Goal: Task Accomplishment & Management: Manage account settings

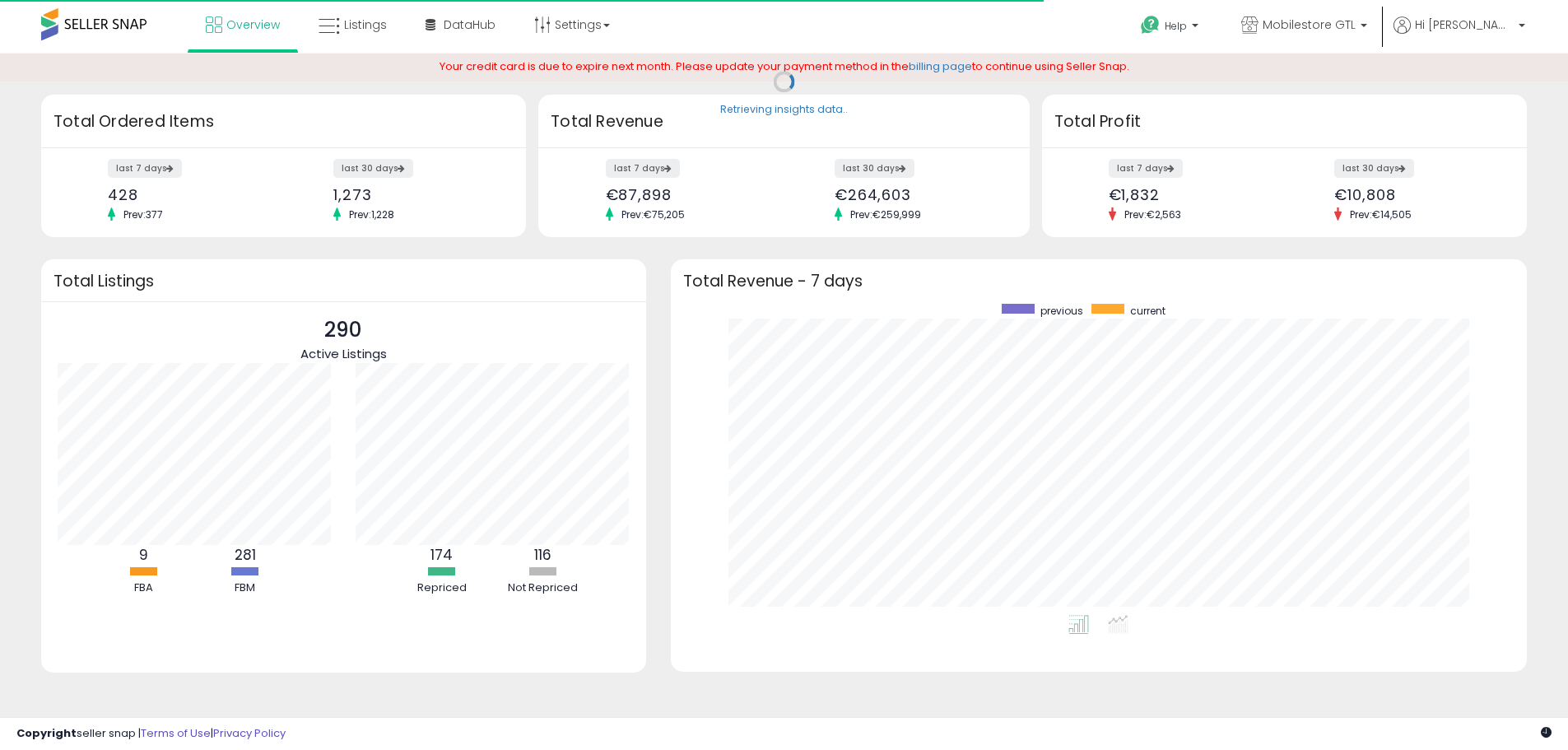
scroll to position [311, 823]
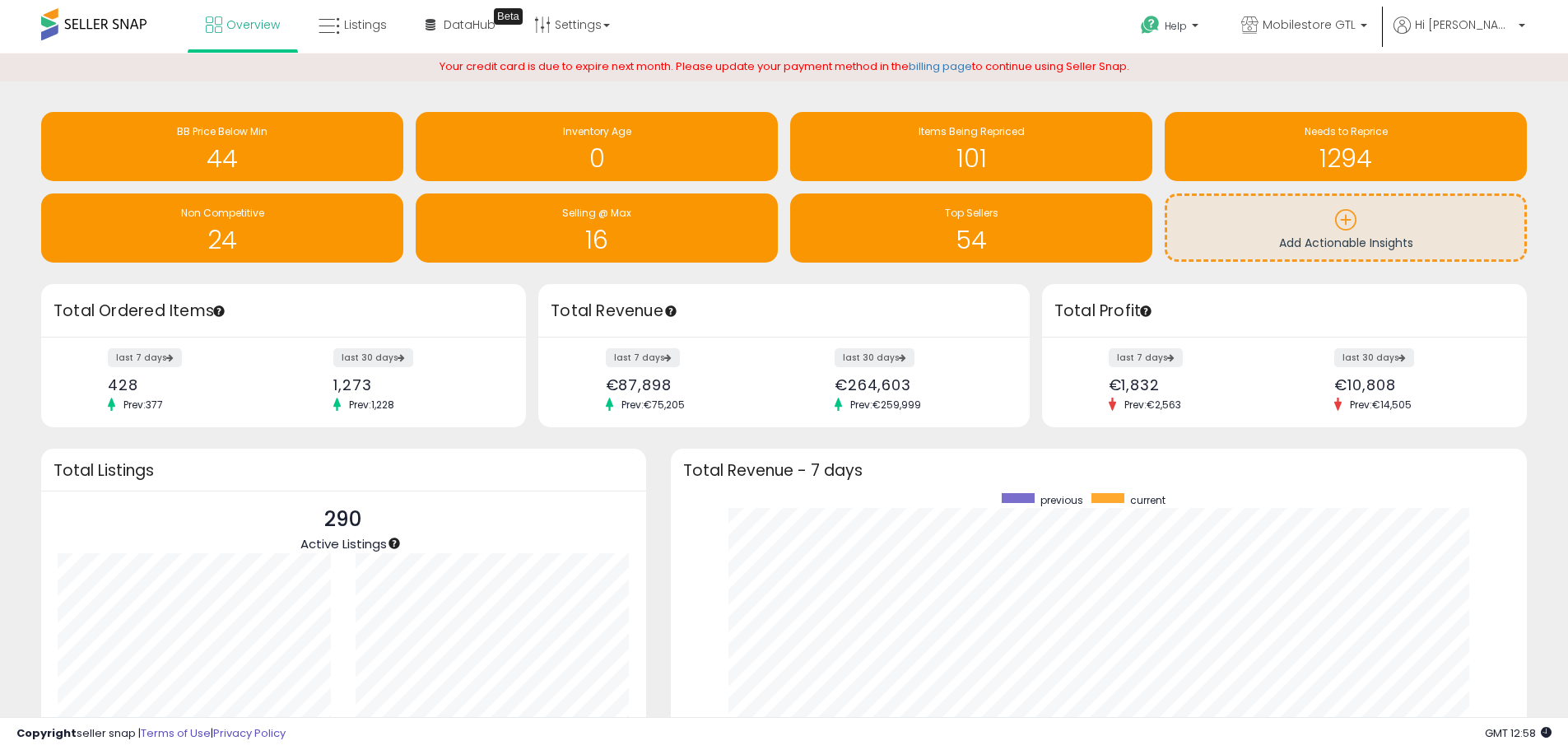
click at [121, 24] on span at bounding box center [94, 24] width 105 height 32
click at [370, 24] on span "Listings" at bounding box center [365, 25] width 43 height 17
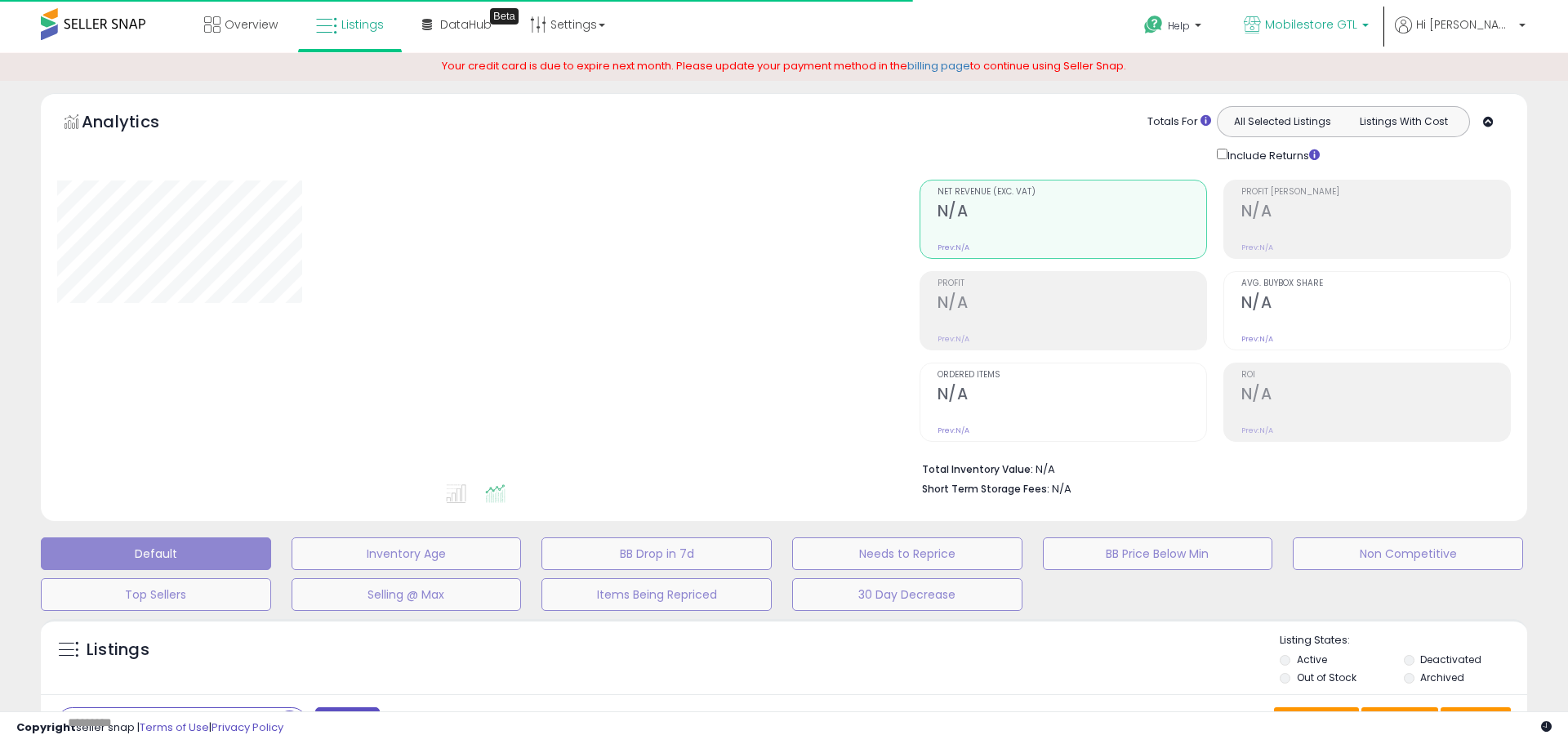
click at [1330, 32] on span "Mobilestore GTL" at bounding box center [1310, 25] width 92 height 16
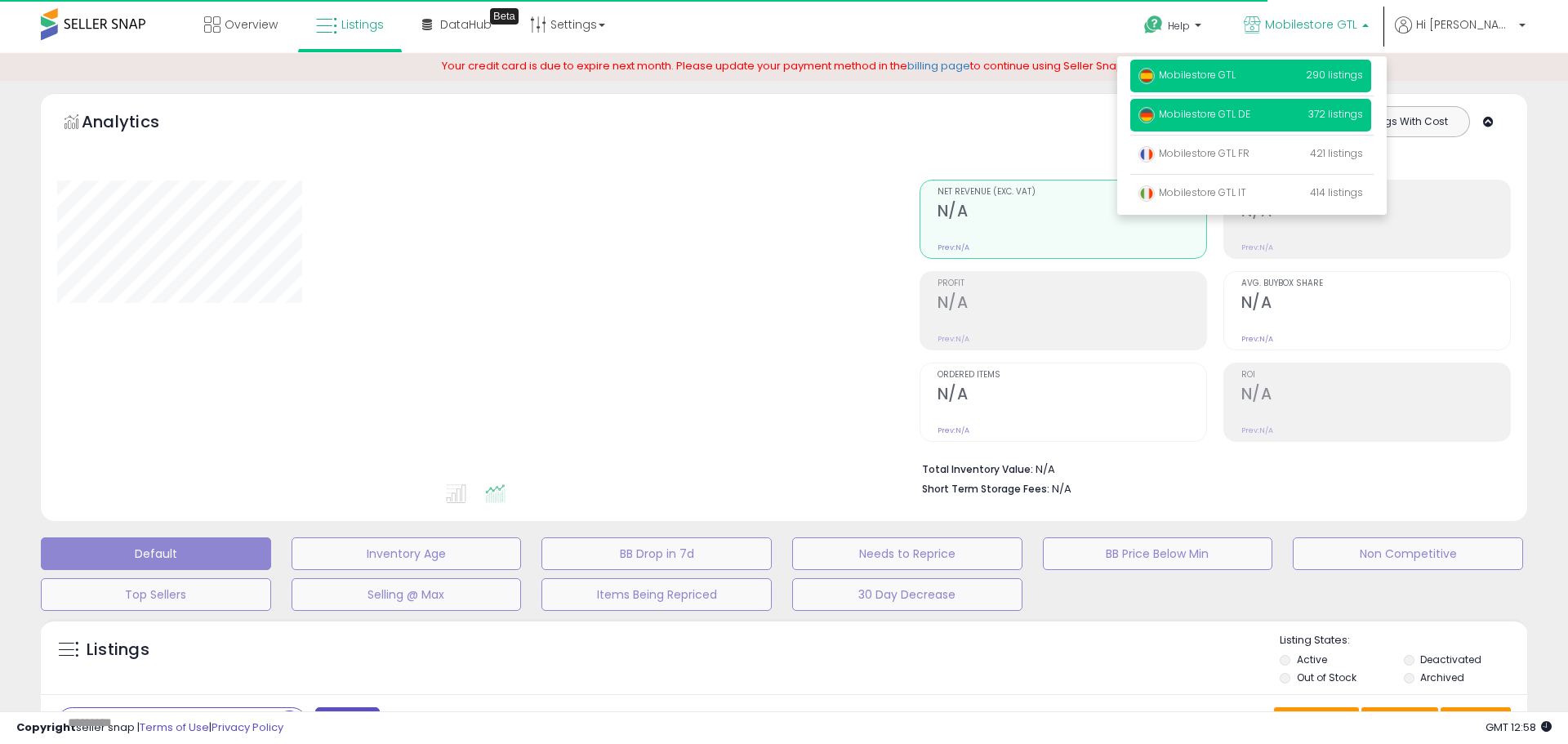
click at [1250, 113] on span "Mobilestore GTL DE" at bounding box center [1194, 114] width 112 height 14
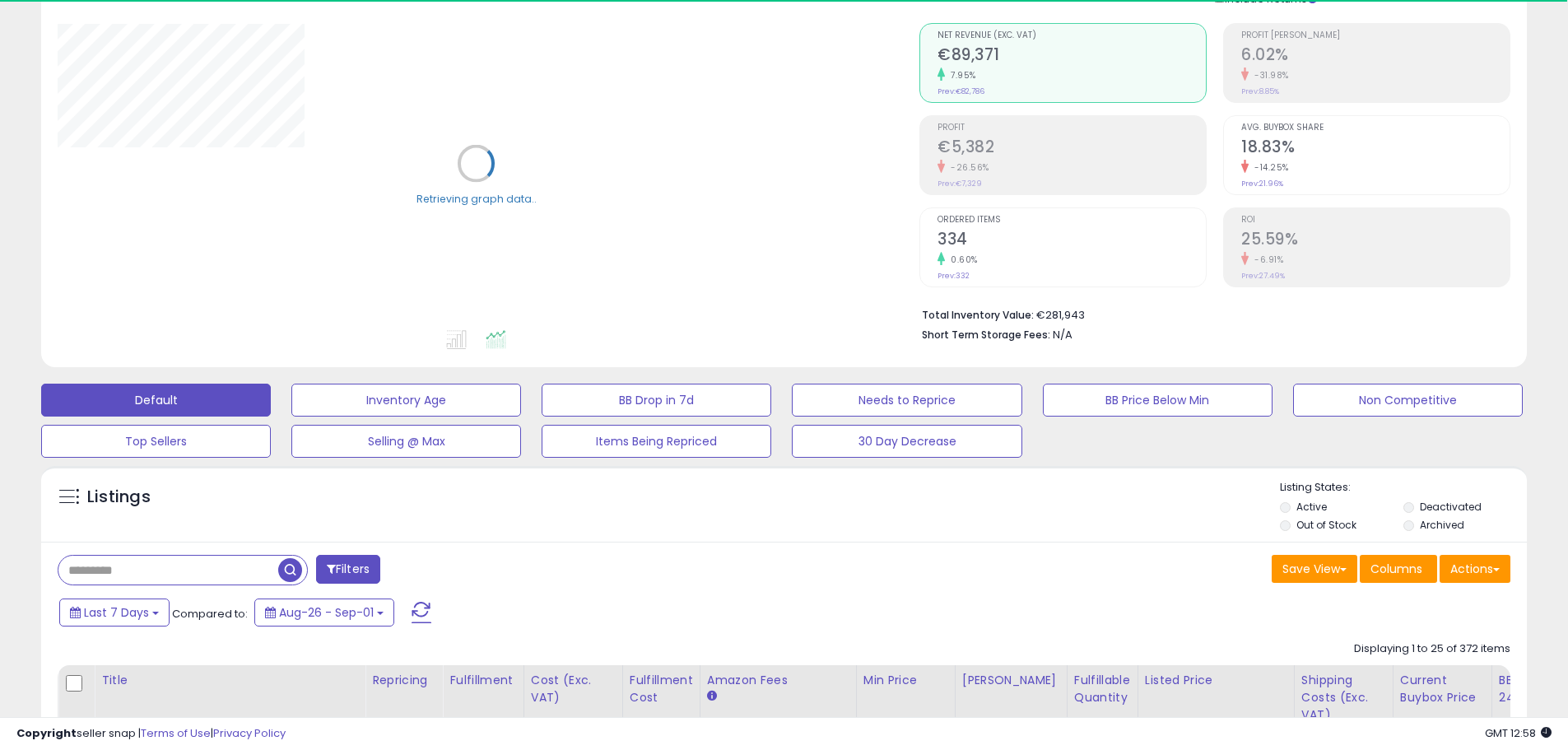
scroll to position [247, 0]
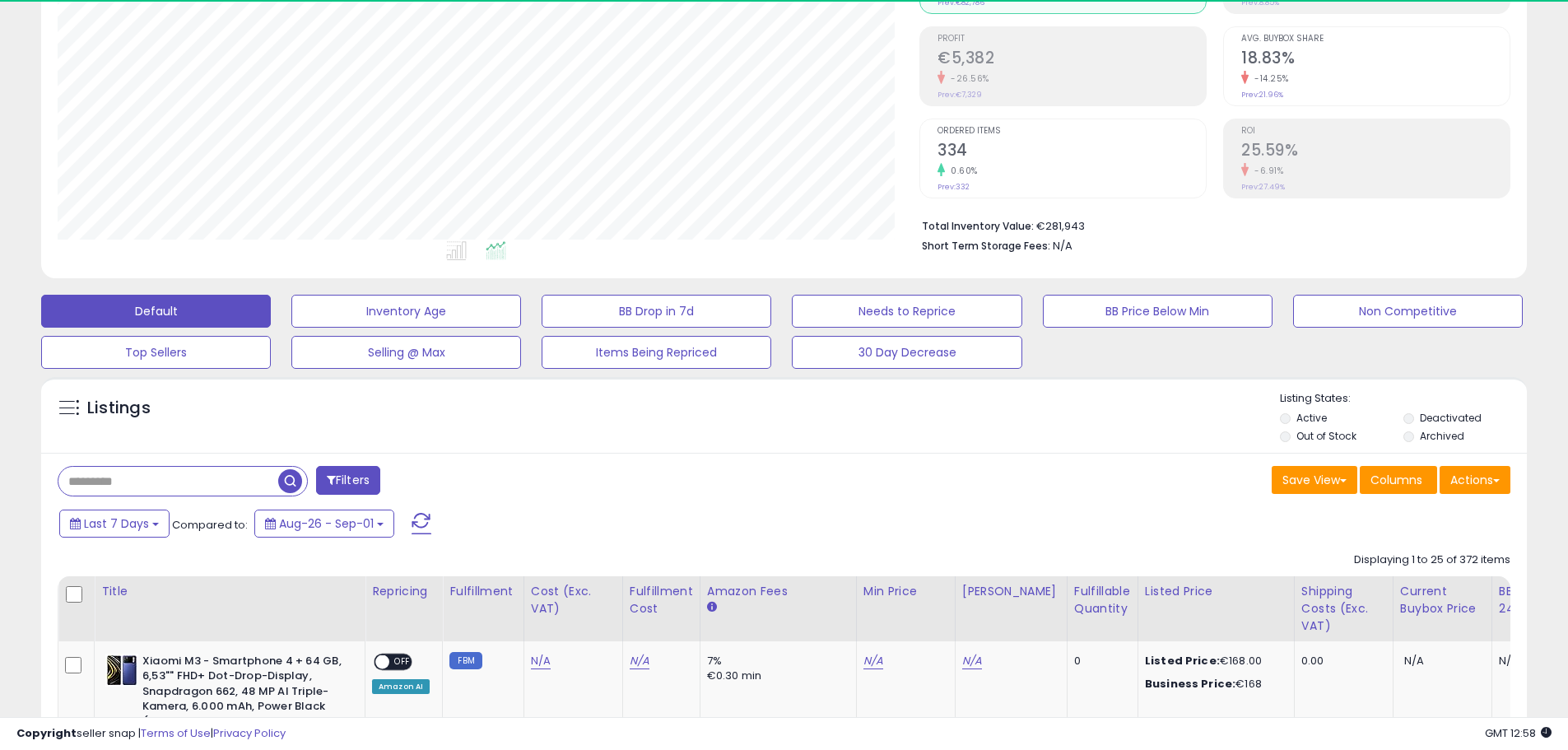
click at [223, 490] on input "text" at bounding box center [169, 480] width 220 height 28
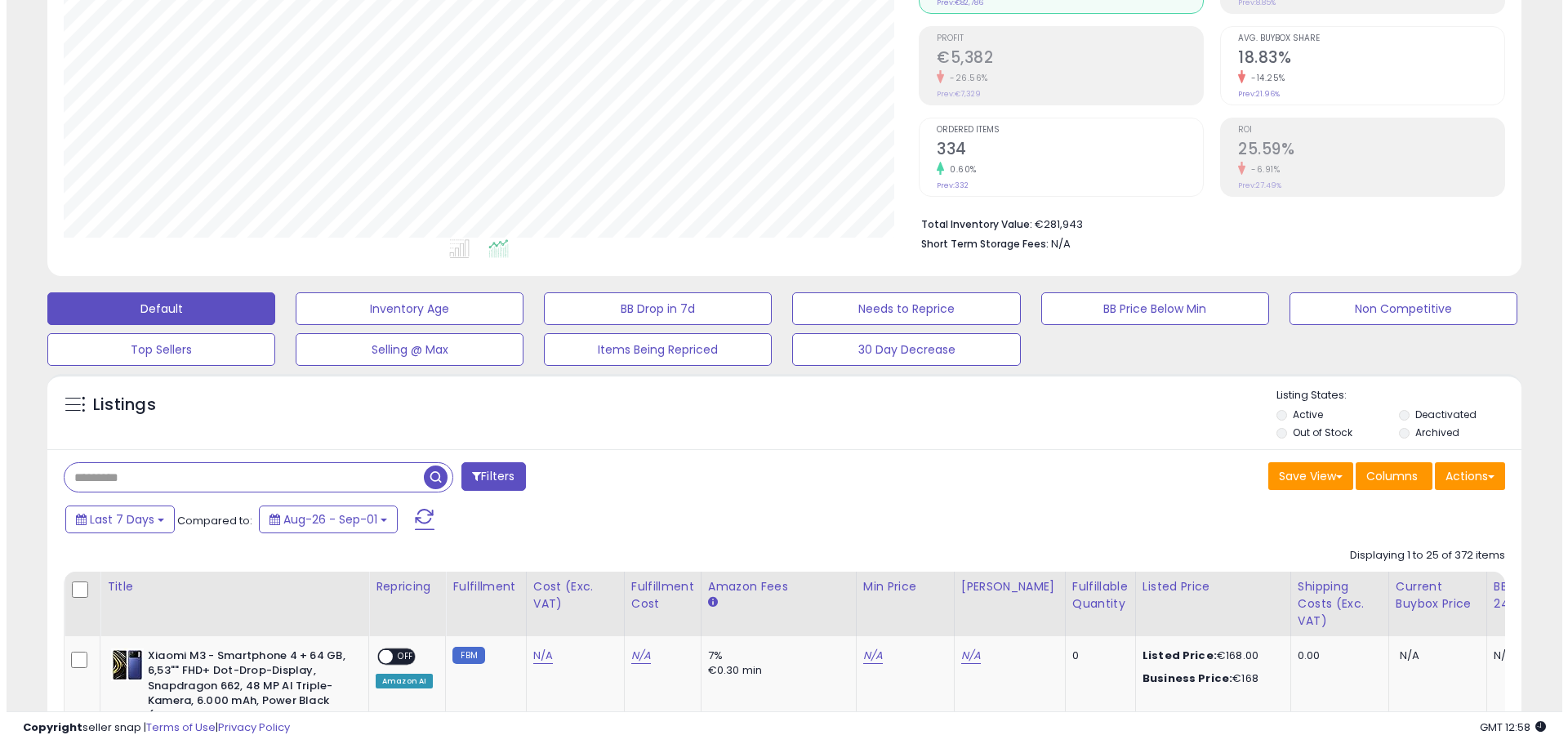
scroll to position [335, 855]
paste input "**********"
type input "**********"
click at [434, 478] on span "button" at bounding box center [430, 478] width 24 height 24
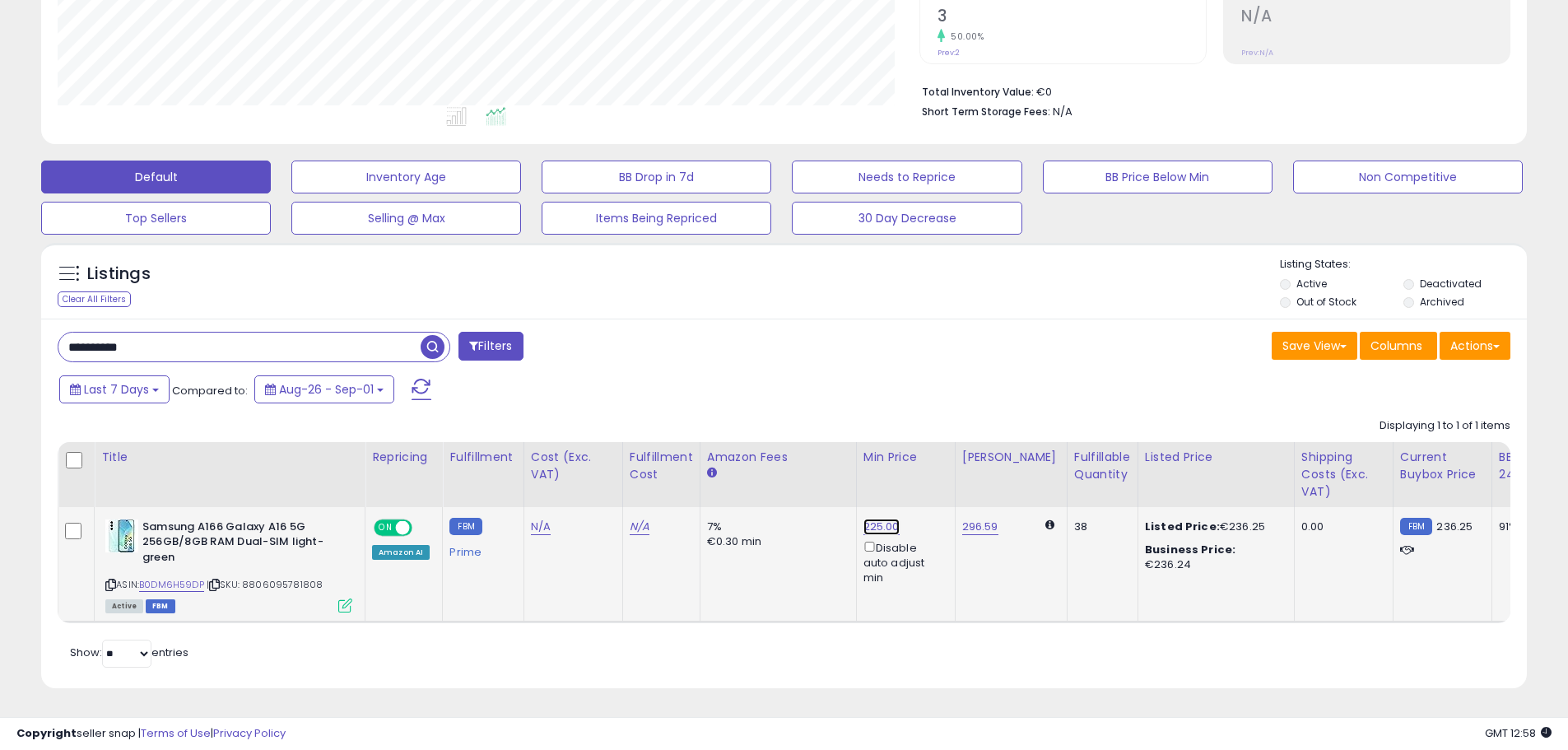
click at [881, 518] on link "225.00" at bounding box center [880, 526] width 36 height 17
drag, startPoint x: 818, startPoint y: 456, endPoint x: 689, endPoint y: 449, distance: 129.2
click at [689, 449] on table "Title Repricing" at bounding box center [1287, 532] width 2459 height 181
type input "***"
click at [927, 462] on icon "submit" at bounding box center [922, 467] width 10 height 10
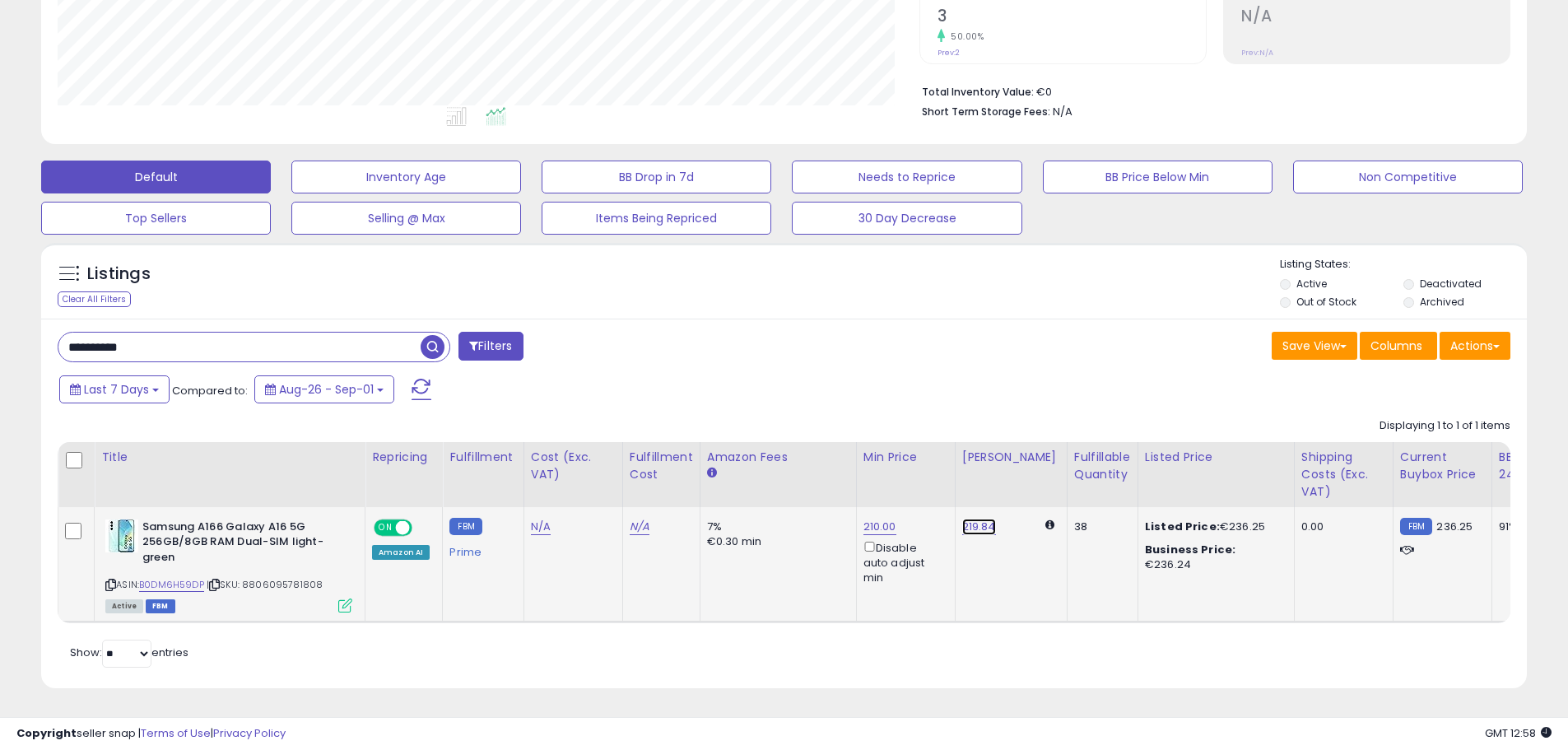
click at [975, 518] on link "219.84" at bounding box center [978, 526] width 34 height 17
drag, startPoint x: 927, startPoint y: 468, endPoint x: 822, endPoint y: 456, distance: 105.7
click at [823, 456] on table "Title Repricing" at bounding box center [1287, 532] width 2459 height 181
type input "***"
click at [1024, 462] on icon "submit" at bounding box center [1019, 467] width 10 height 10
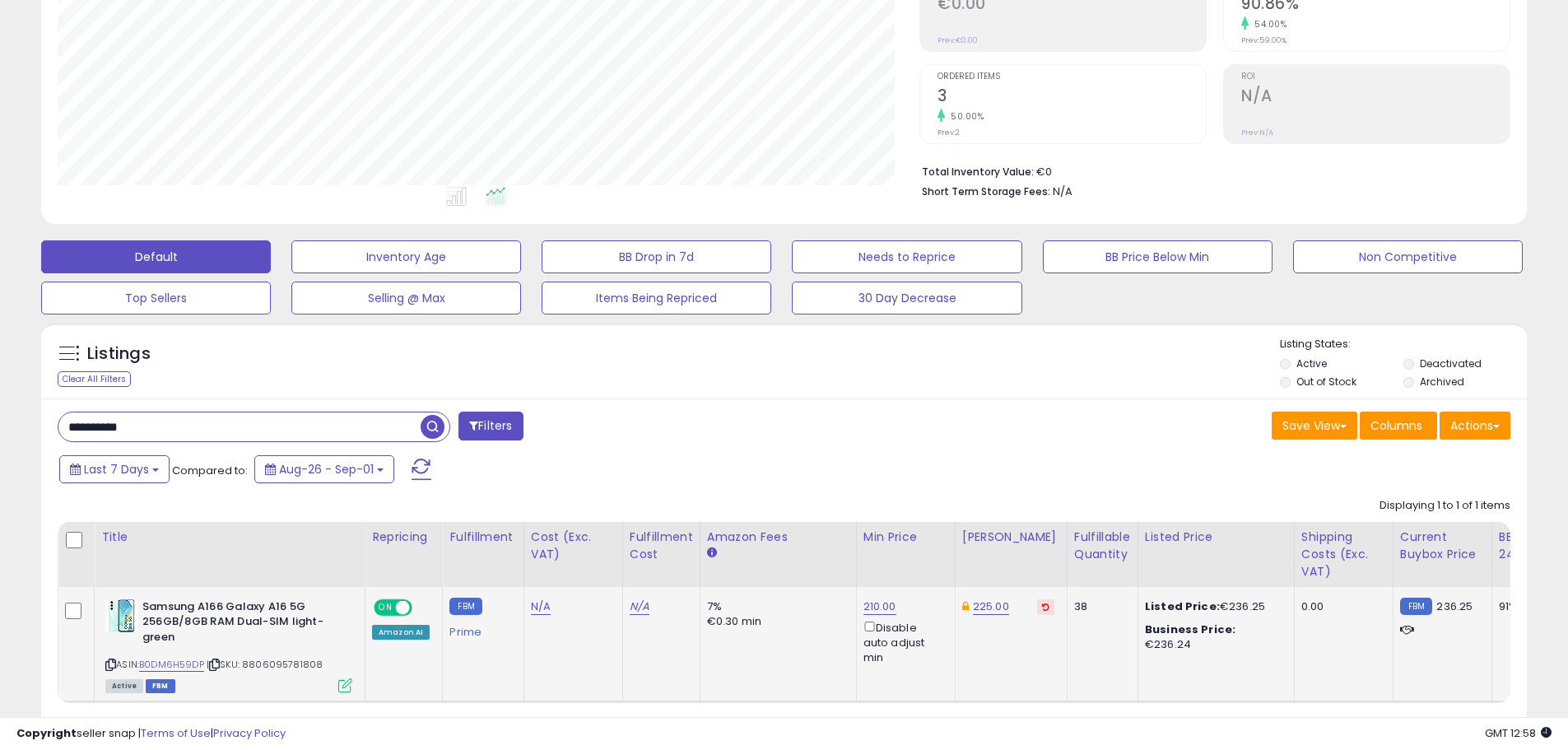
scroll to position [0, 0]
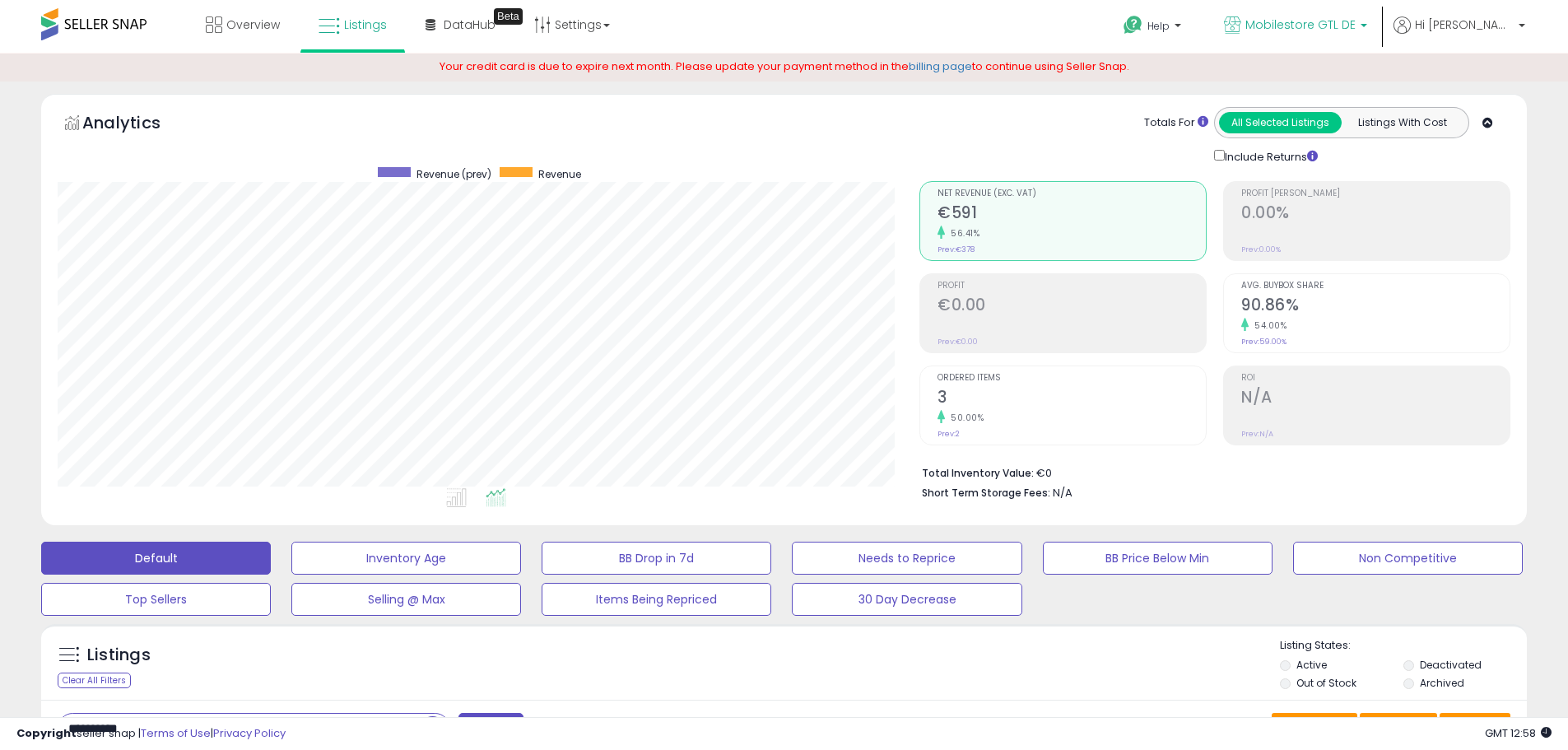
click at [1355, 29] on span "Mobilestore GTL DE" at bounding box center [1300, 25] width 110 height 17
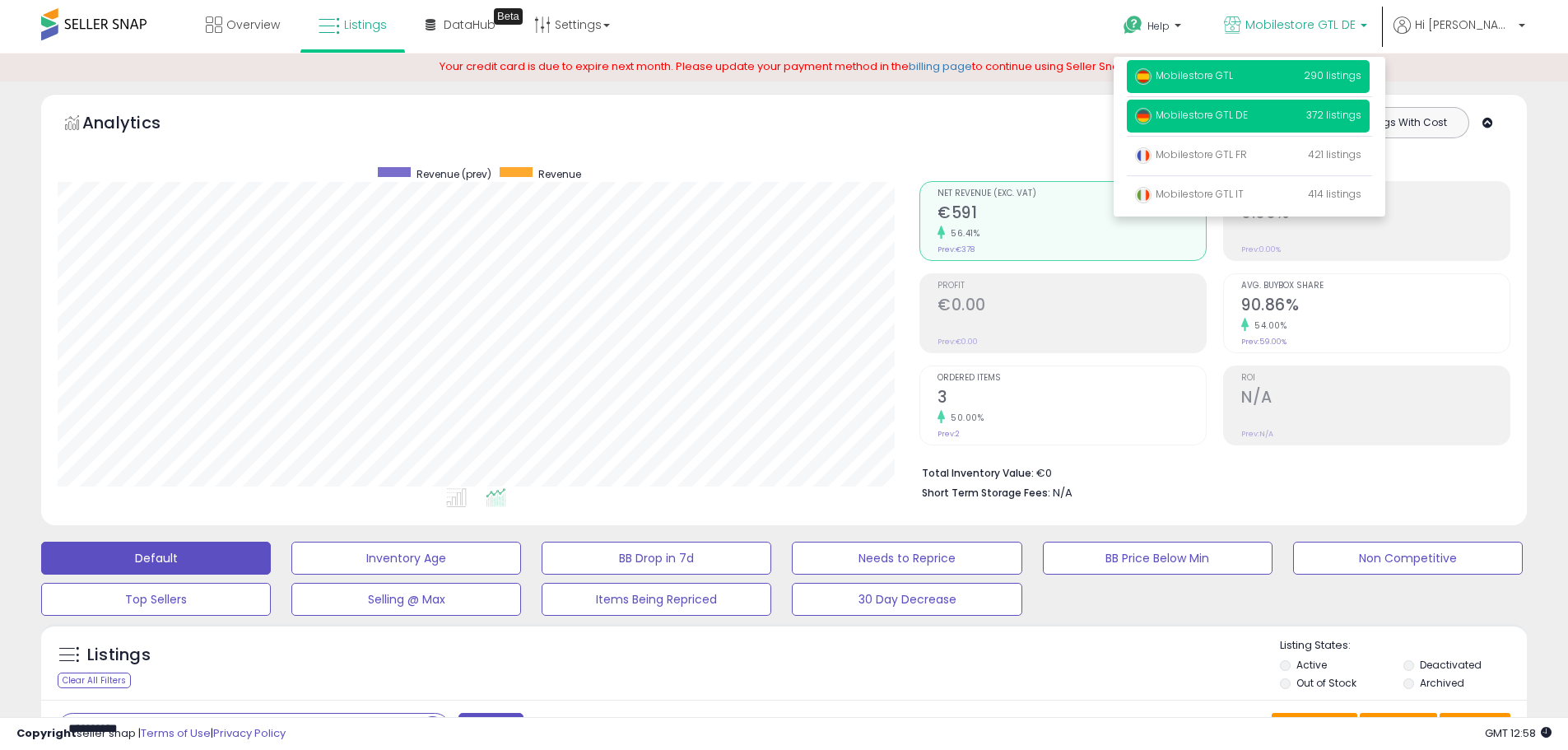
click at [1289, 82] on p "Mobilestore GTL 290 listings" at bounding box center [1248, 77] width 243 height 33
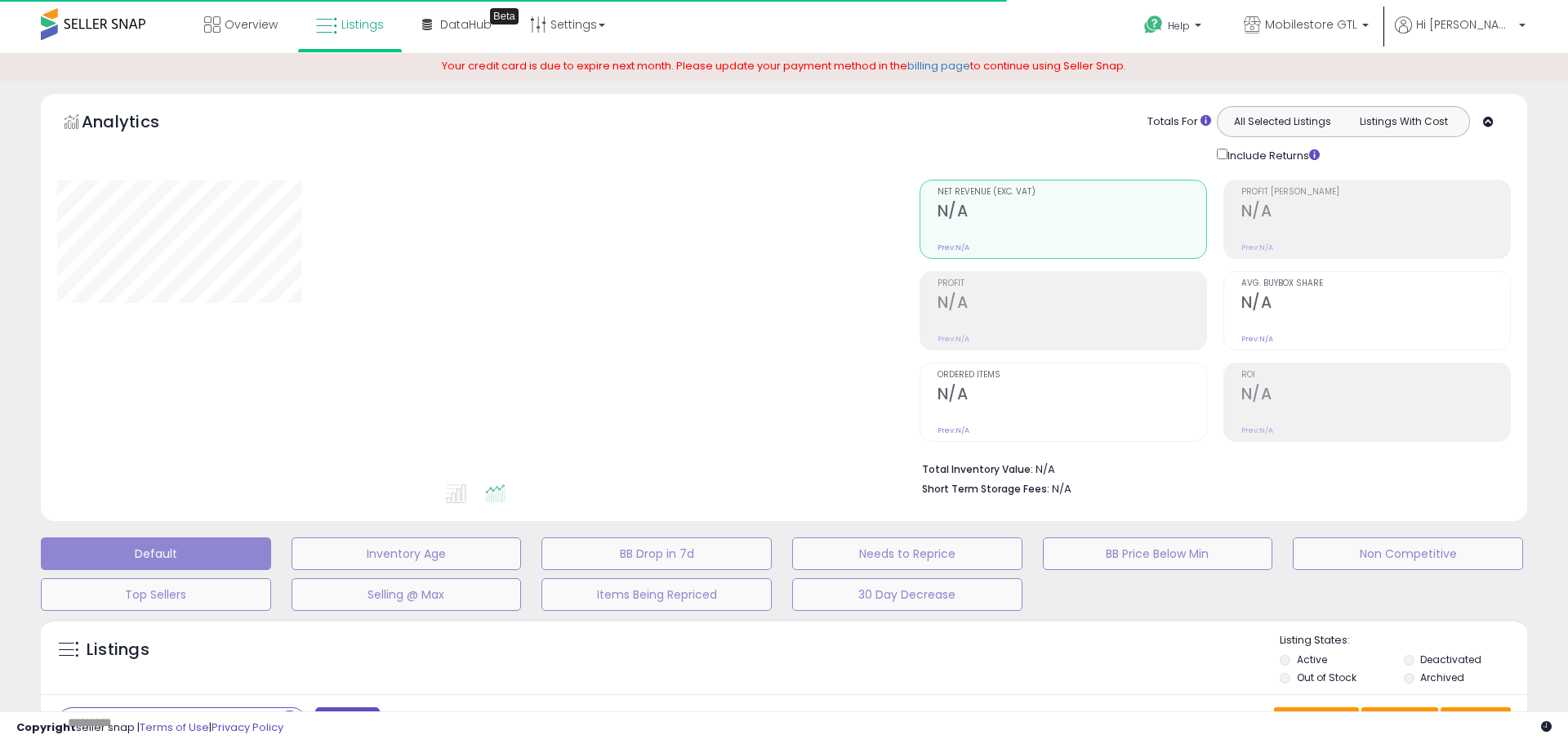
type input "**********"
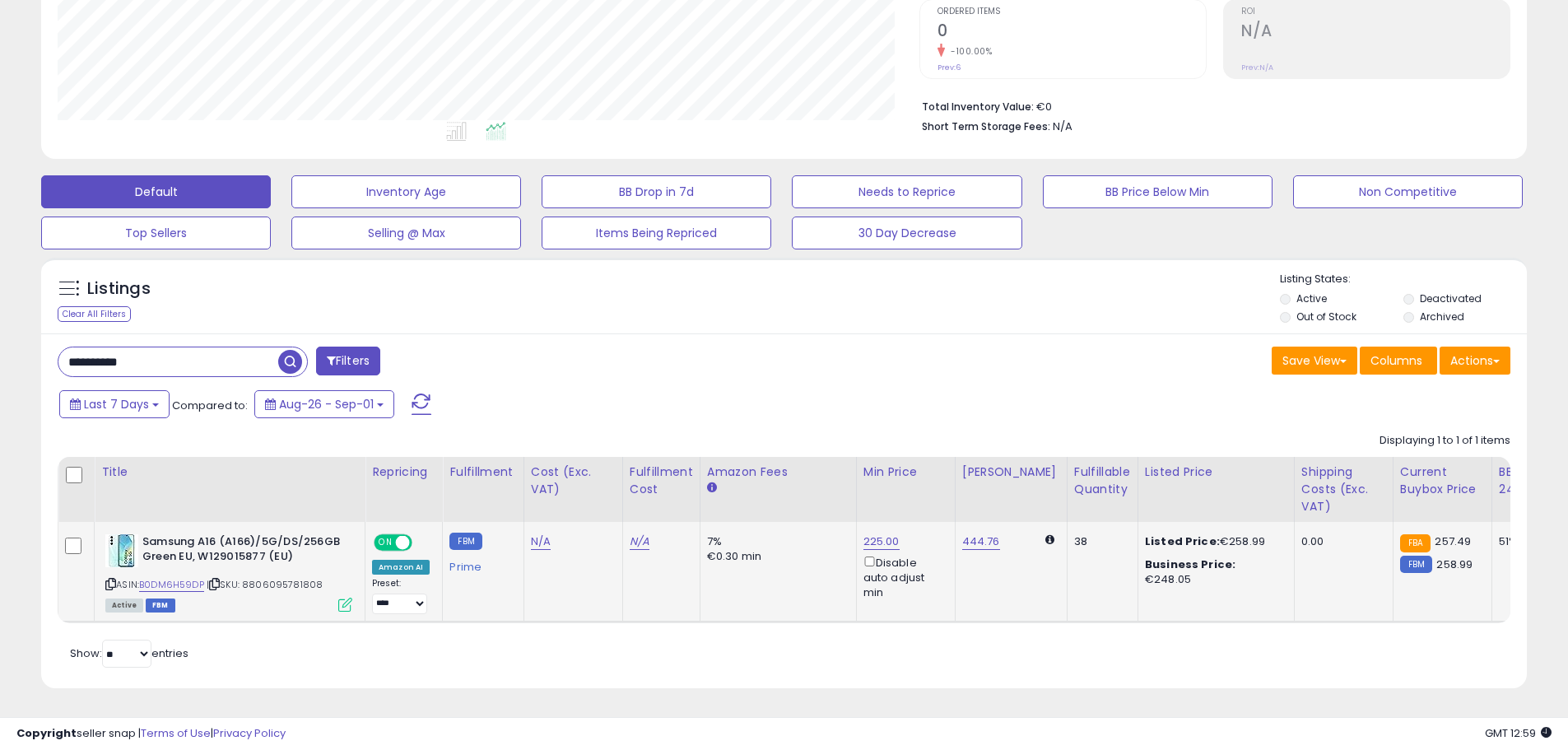
scroll to position [337, 862]
click at [880, 534] on link "225.00" at bounding box center [880, 542] width 36 height 17
drag, startPoint x: 822, startPoint y: 470, endPoint x: 661, endPoint y: 470, distance: 161.0
click at [697, 471] on table "Title Repricing" at bounding box center [1290, 540] width 2465 height 167
type input "***"
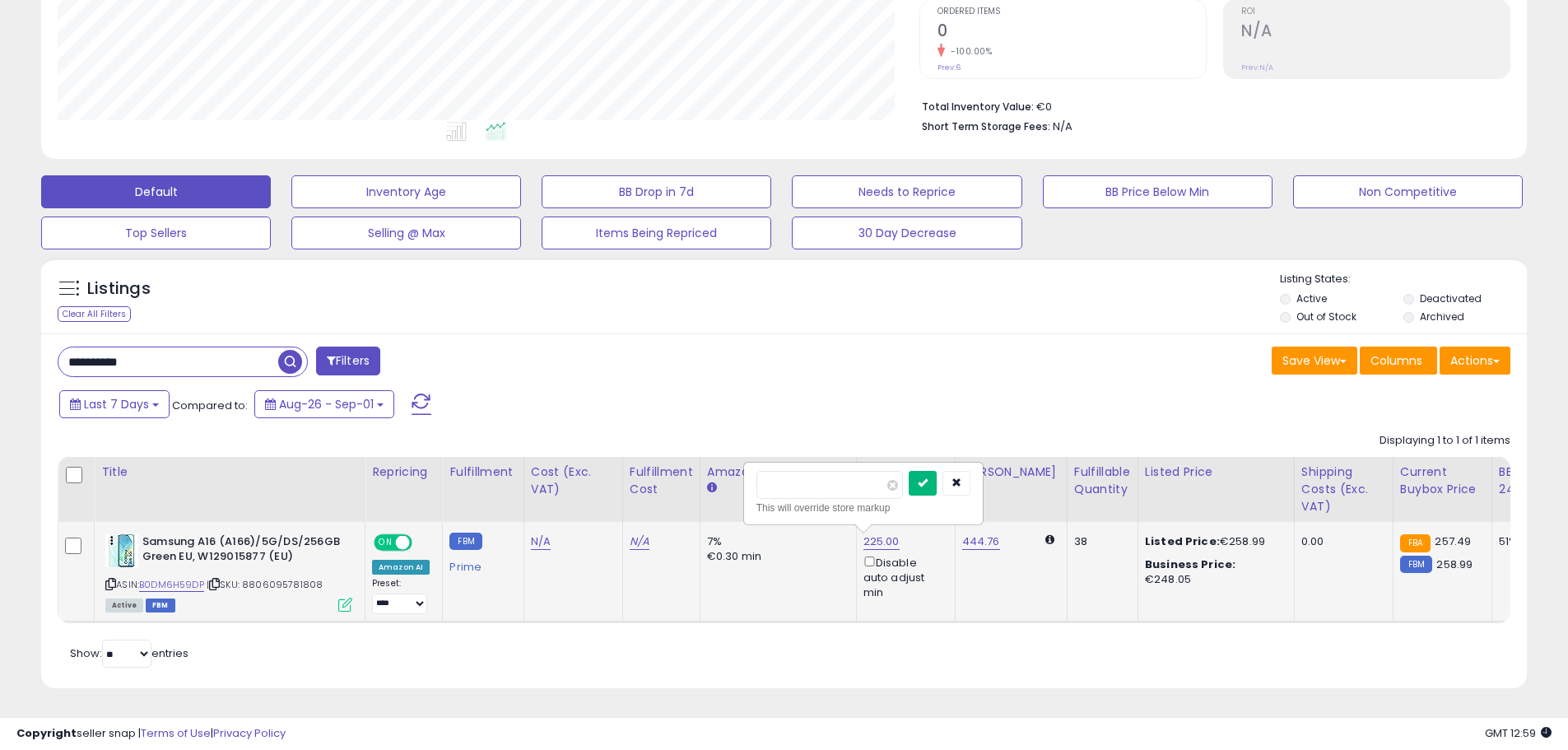
click at [927, 477] on icon "submit" at bounding box center [922, 481] width 10 height 10
click at [979, 534] on link "258.99" at bounding box center [979, 542] width 36 height 17
drag, startPoint x: 928, startPoint y: 469, endPoint x: 788, endPoint y: 477, distance: 140.2
click at [789, 477] on table "Title Repricing" at bounding box center [1290, 540] width 2465 height 167
type input "***"
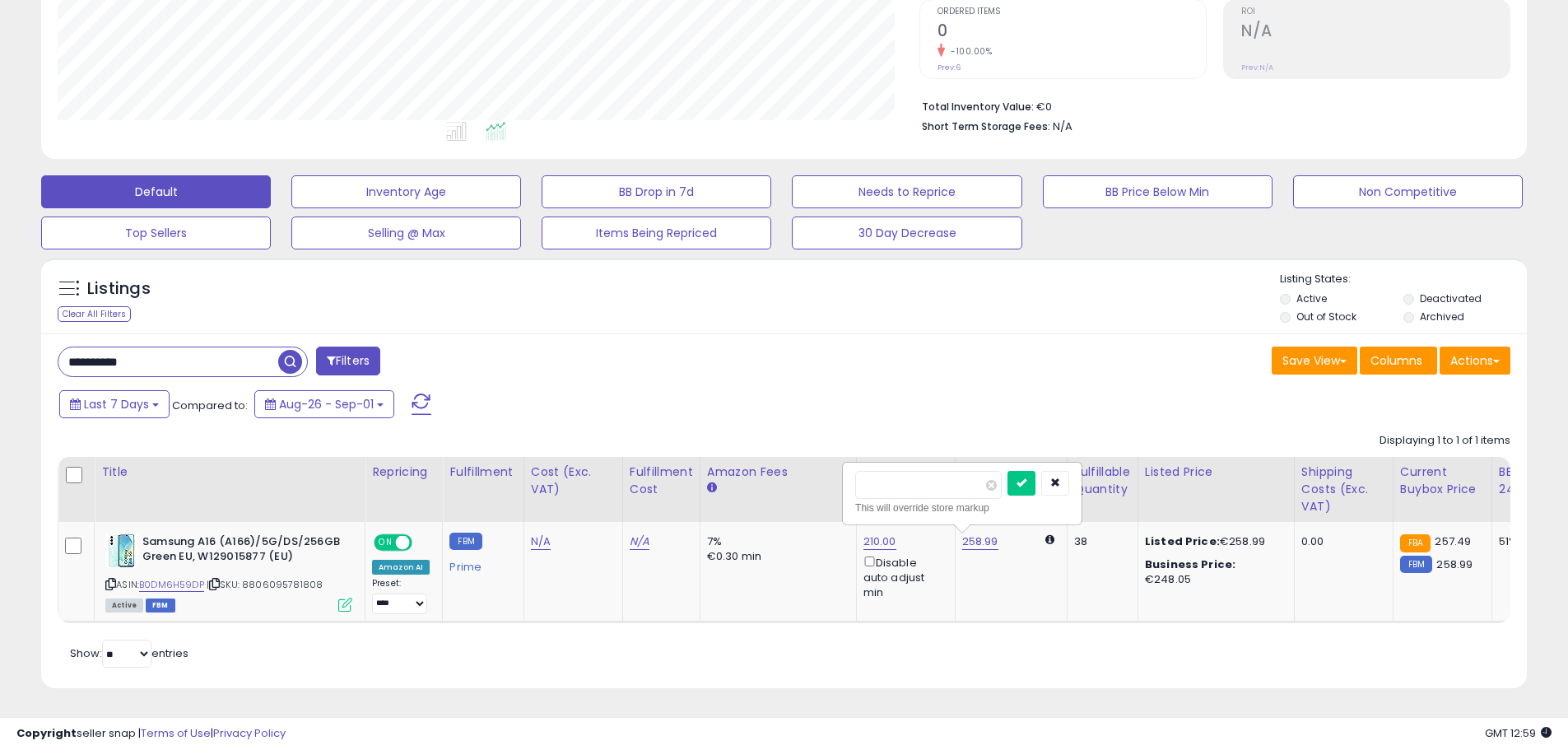
click button "submit" at bounding box center [1021, 482] width 28 height 25
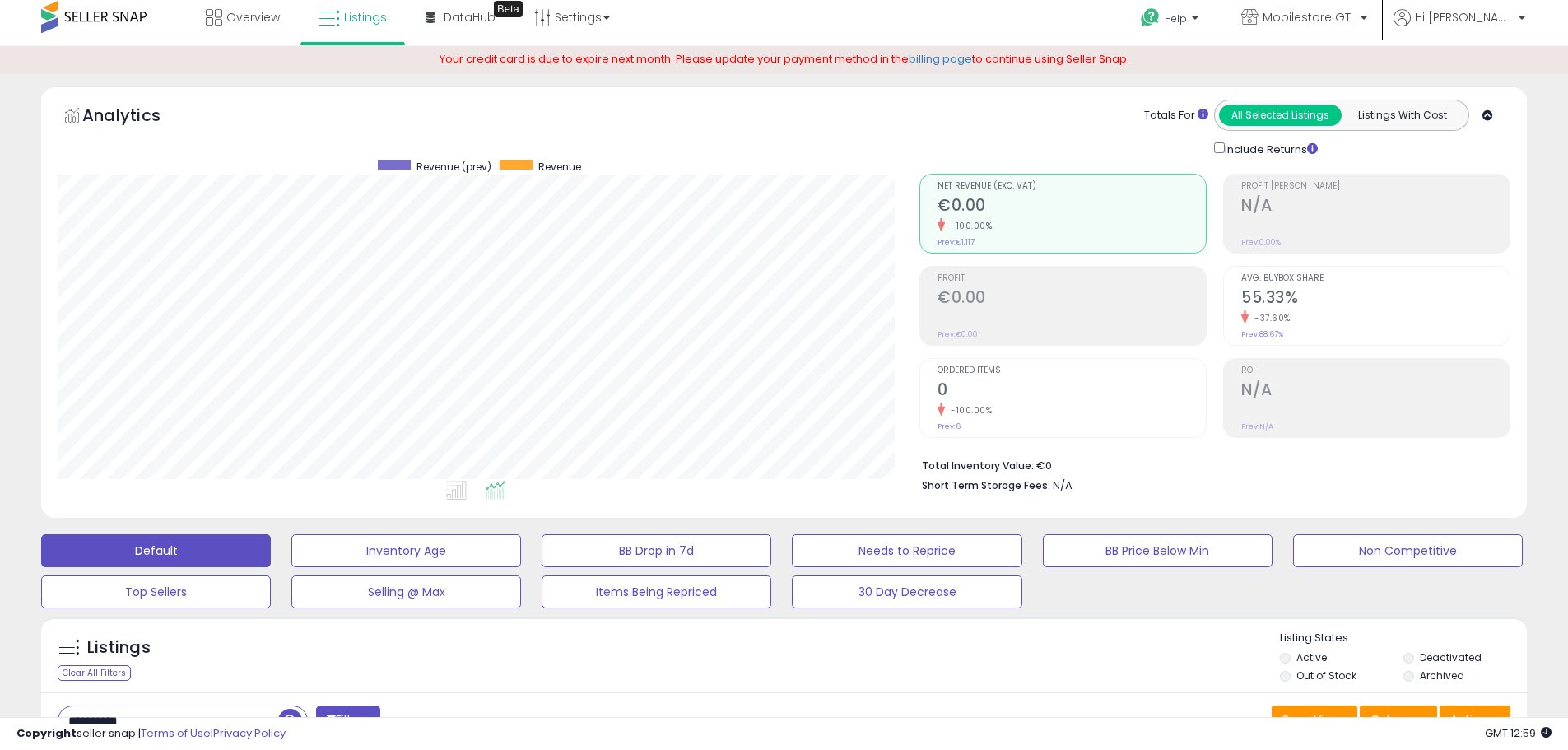
scroll to position [0, 0]
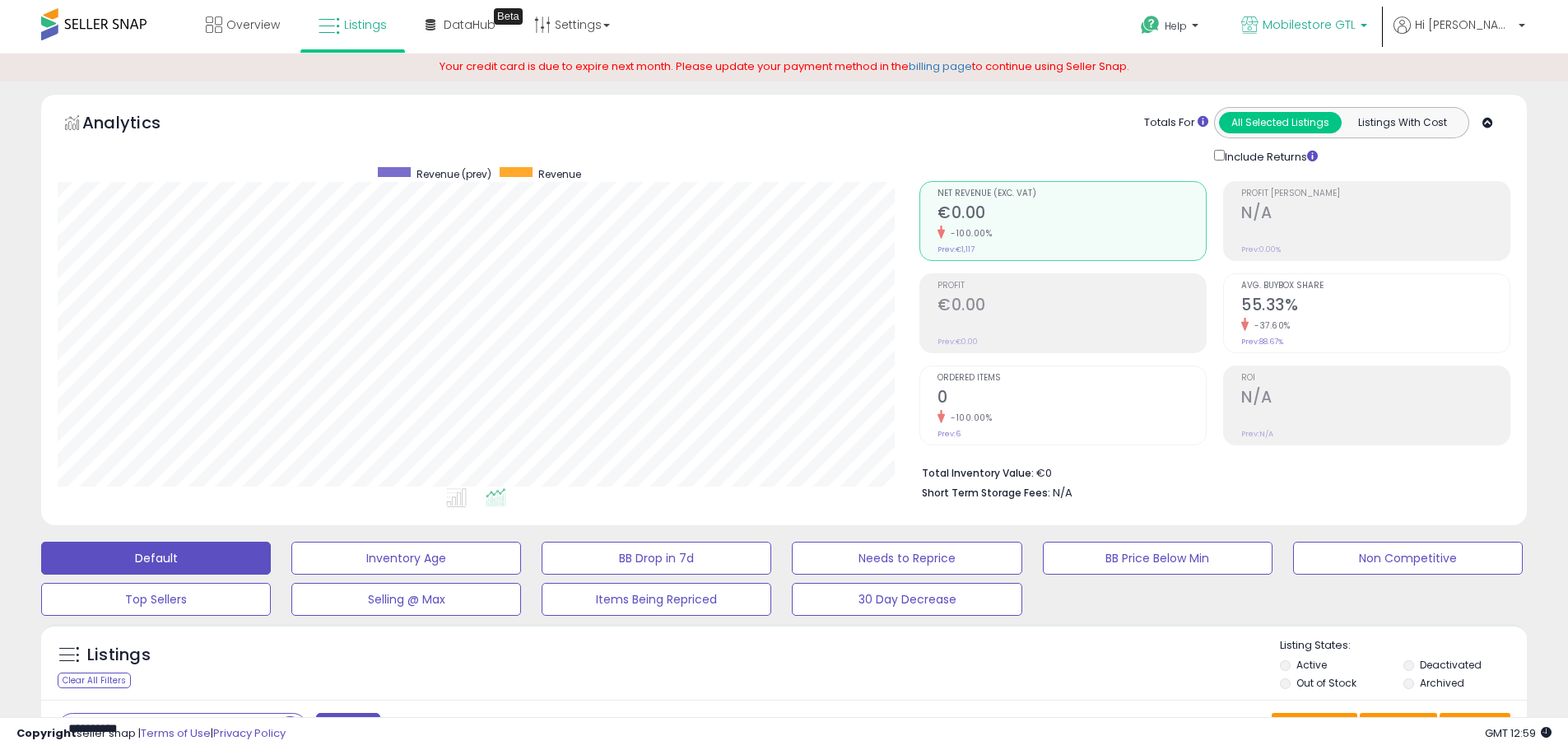
click at [1355, 28] on span "Mobilestore GTL" at bounding box center [1309, 25] width 93 height 17
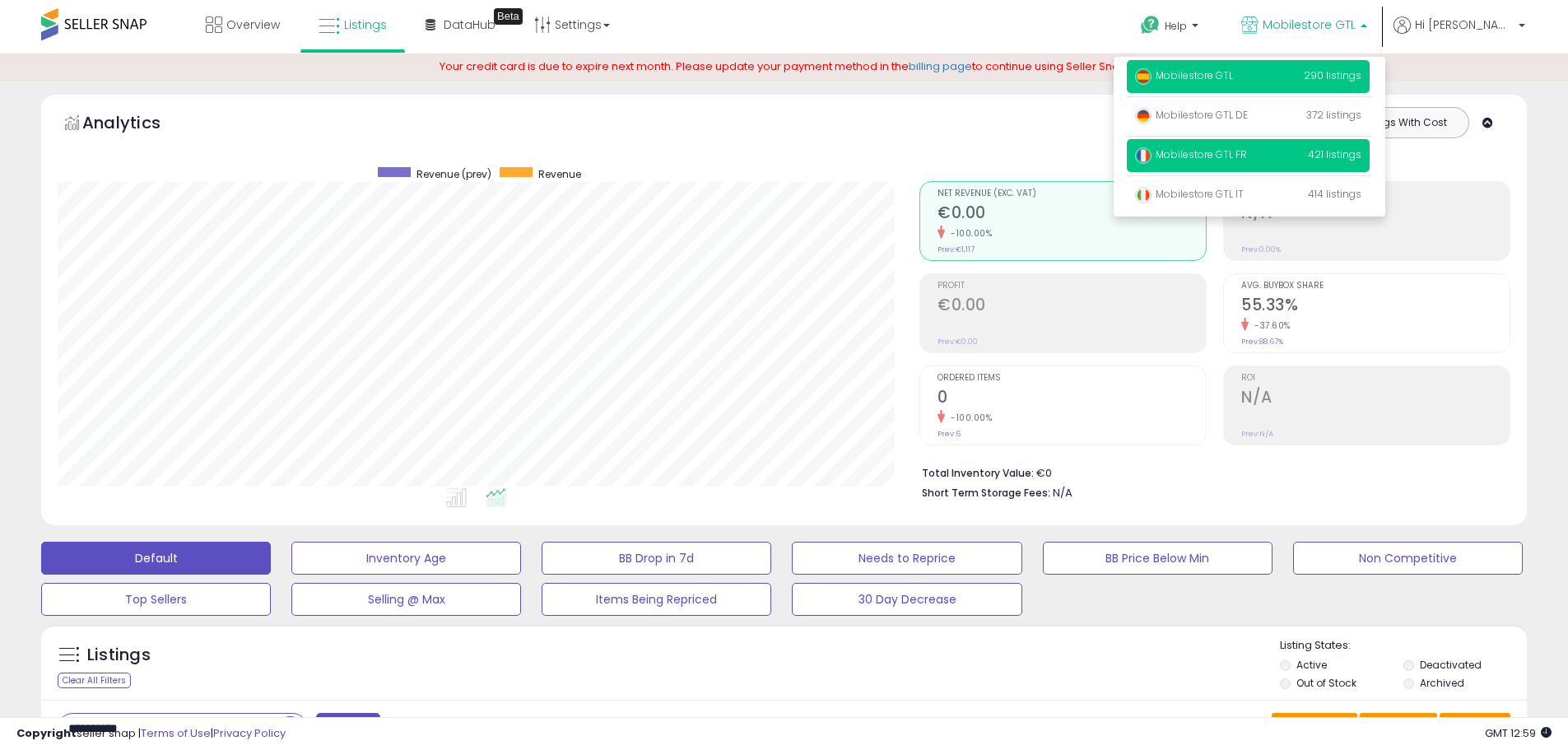
click at [1247, 150] on span "Mobilestore GTL FR" at bounding box center [1191, 154] width 112 height 14
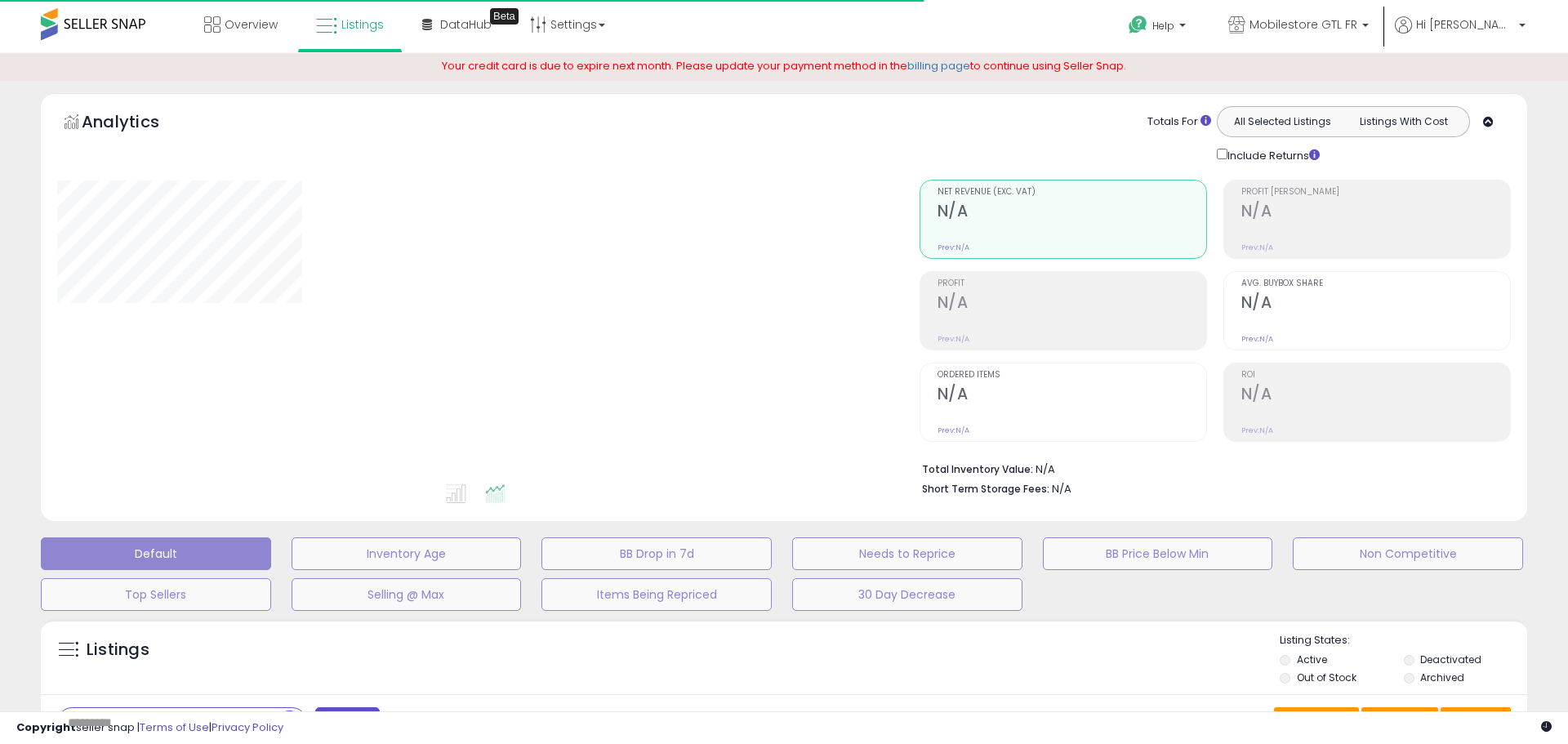
type input "**********"
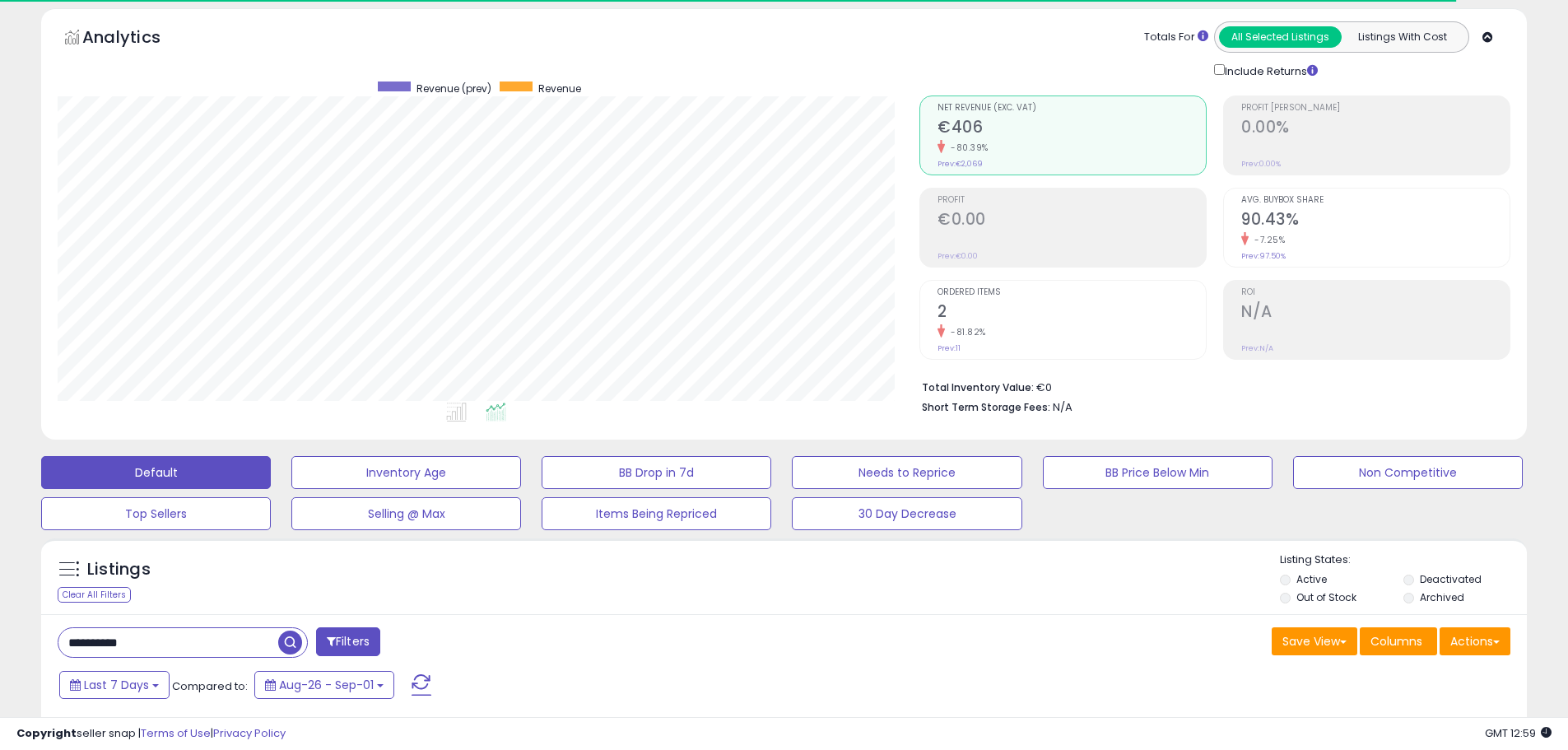
scroll to position [378, 0]
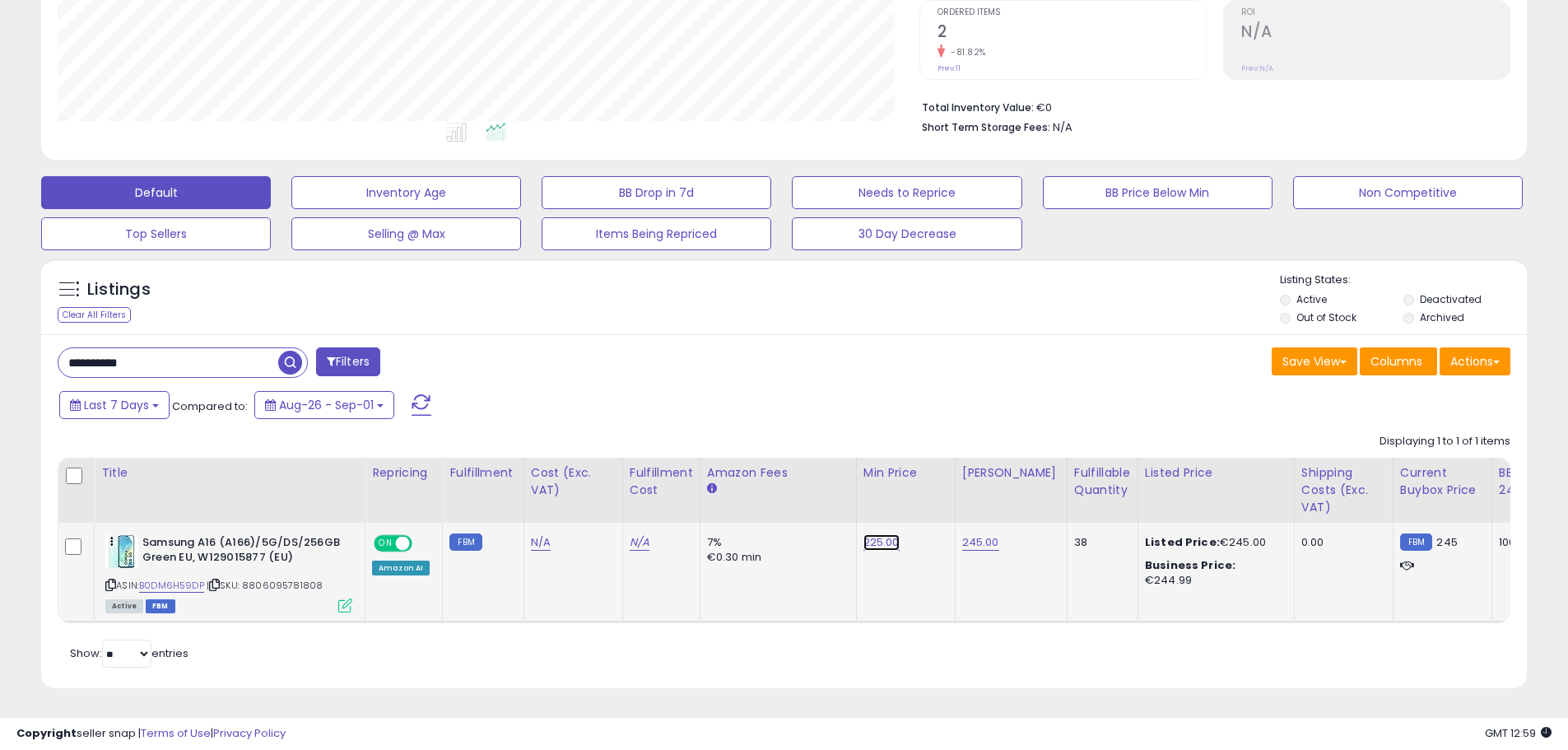
click at [886, 534] on link "225.00" at bounding box center [880, 542] width 36 height 17
drag, startPoint x: 815, startPoint y: 489, endPoint x: 679, endPoint y: 463, distance: 138.5
click at [709, 482] on table "Title Repricing" at bounding box center [1294, 540] width 2472 height 166
type input "***"
click at [936, 488] on button "submit" at bounding box center [922, 500] width 28 height 25
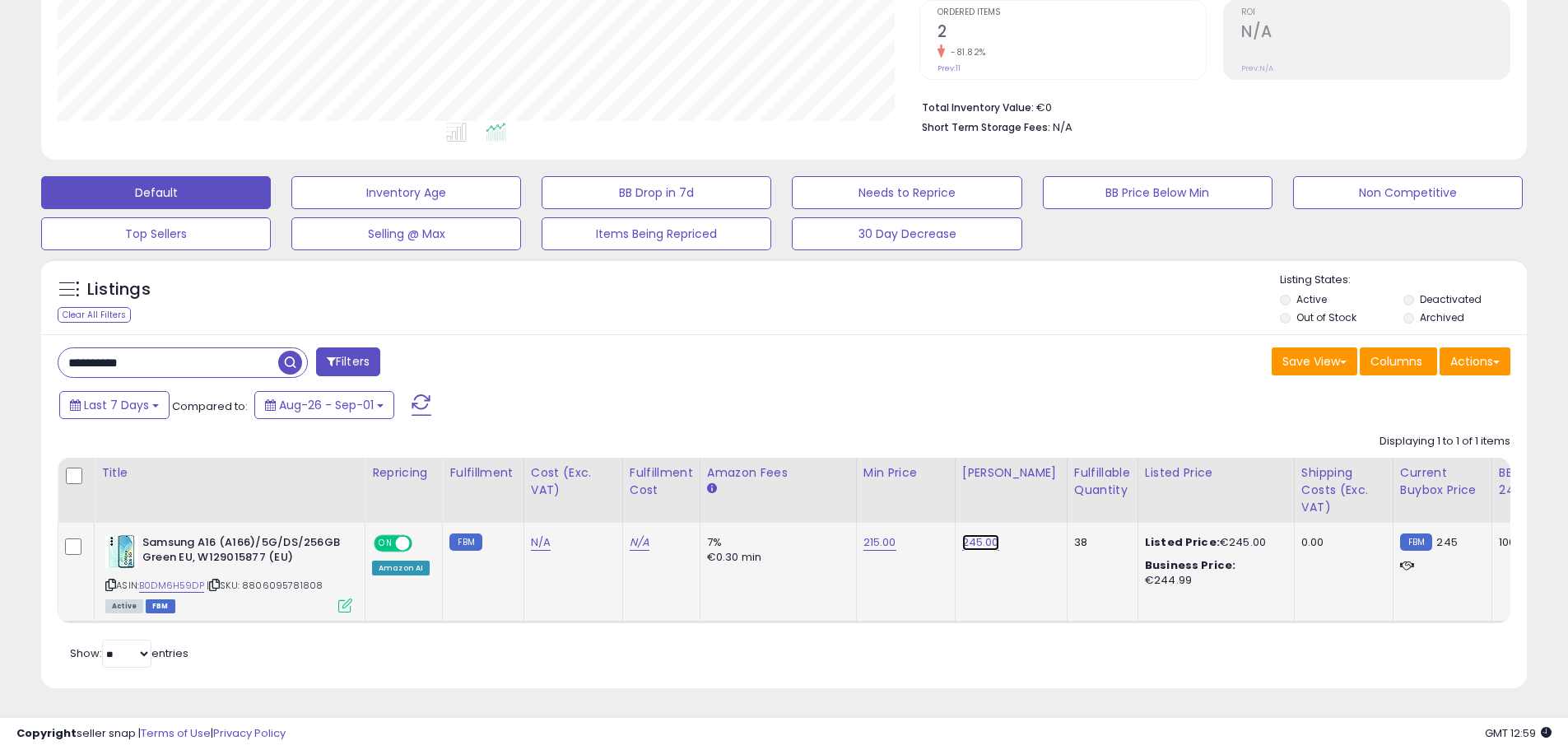
click at [976, 534] on link "245.00" at bounding box center [980, 542] width 37 height 17
drag, startPoint x: 879, startPoint y: 493, endPoint x: 661, endPoint y: 401, distance: 236.6
click at [734, 493] on table "Title Repricing" at bounding box center [1294, 540] width 2472 height 166
type input "***"
click at [1035, 494] on button "submit" at bounding box center [1021, 500] width 28 height 25
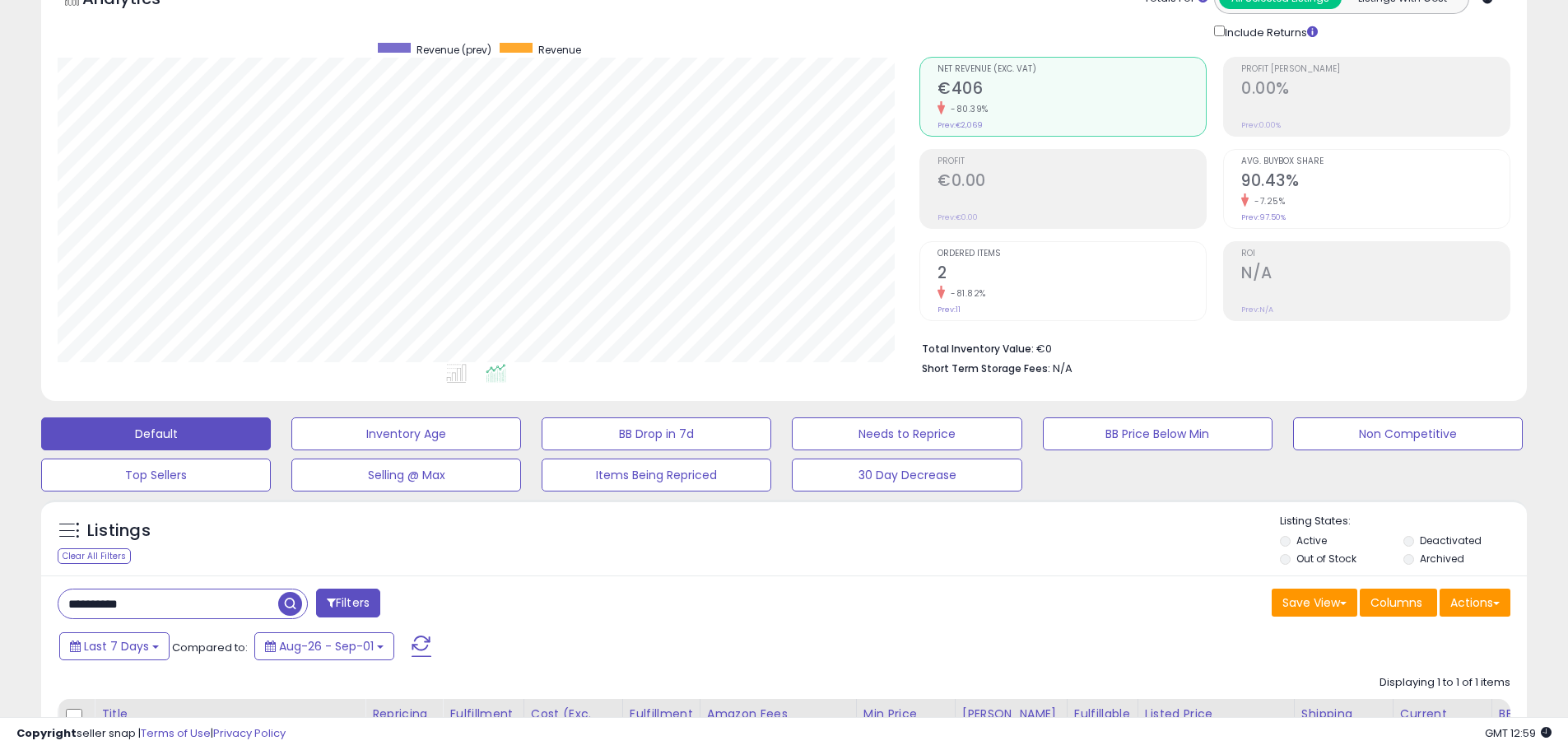
scroll to position [0, 0]
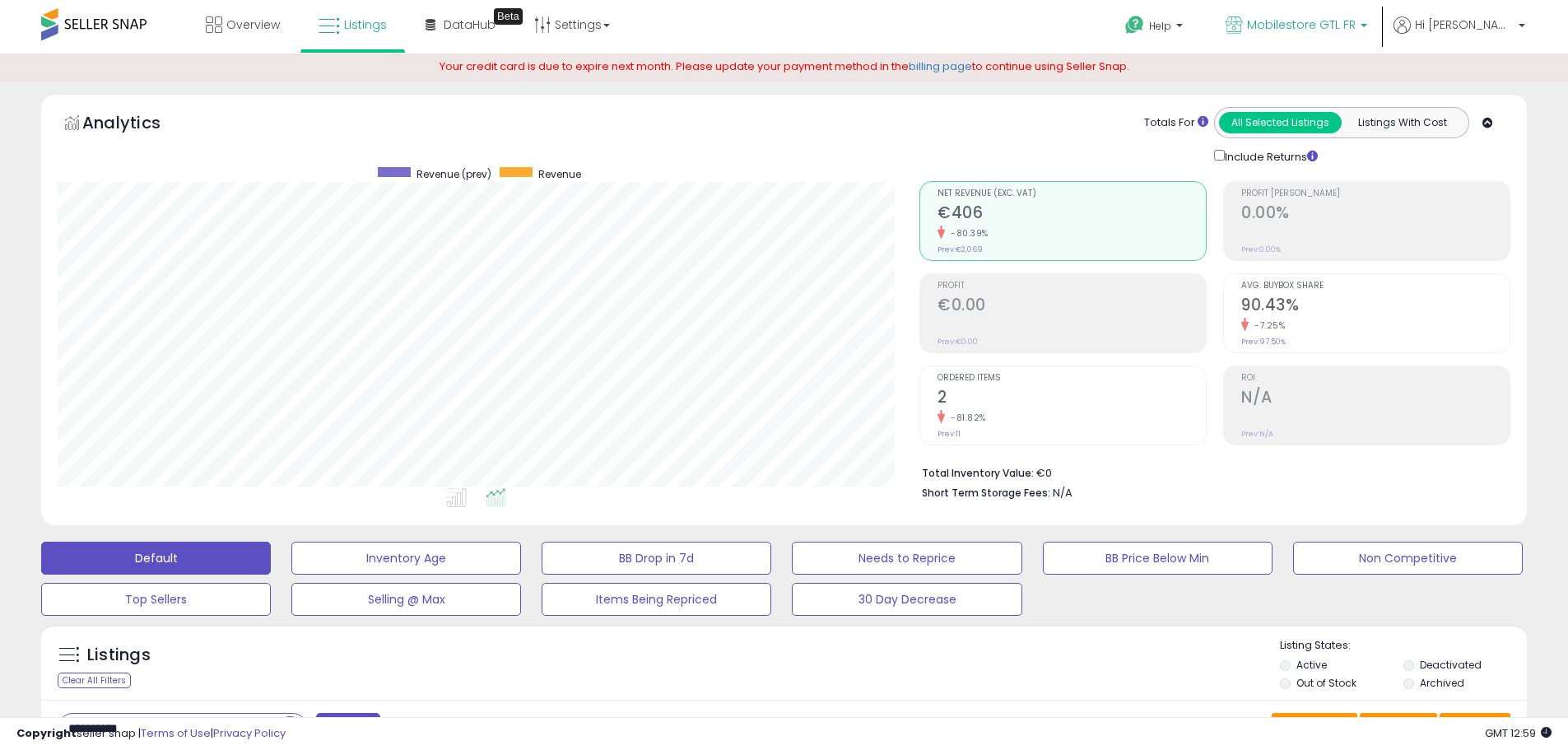
click at [1353, 24] on span "Mobilestore GTL FR" at bounding box center [1301, 25] width 108 height 17
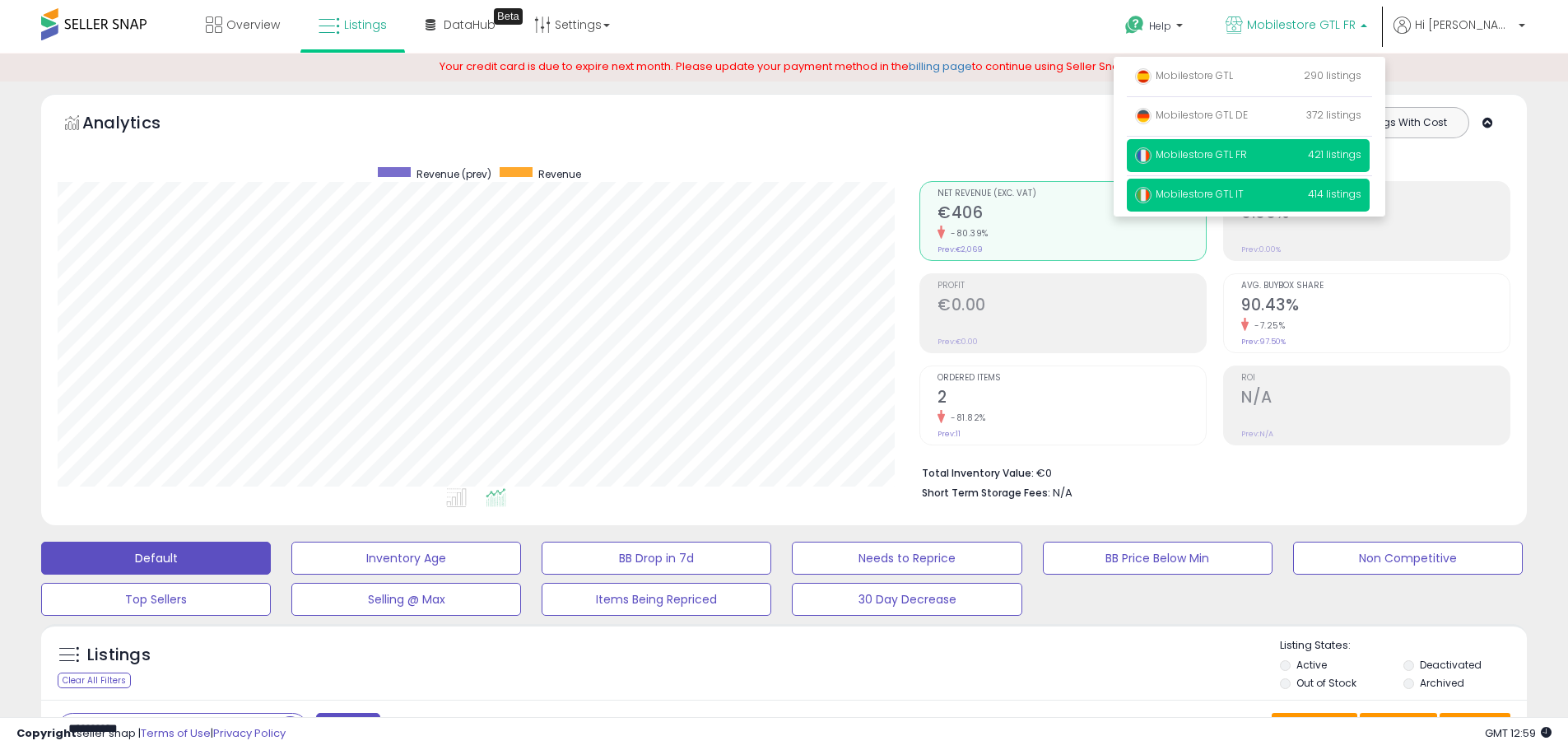
click at [1243, 194] on span "Mobilestore GTL IT" at bounding box center [1189, 193] width 108 height 14
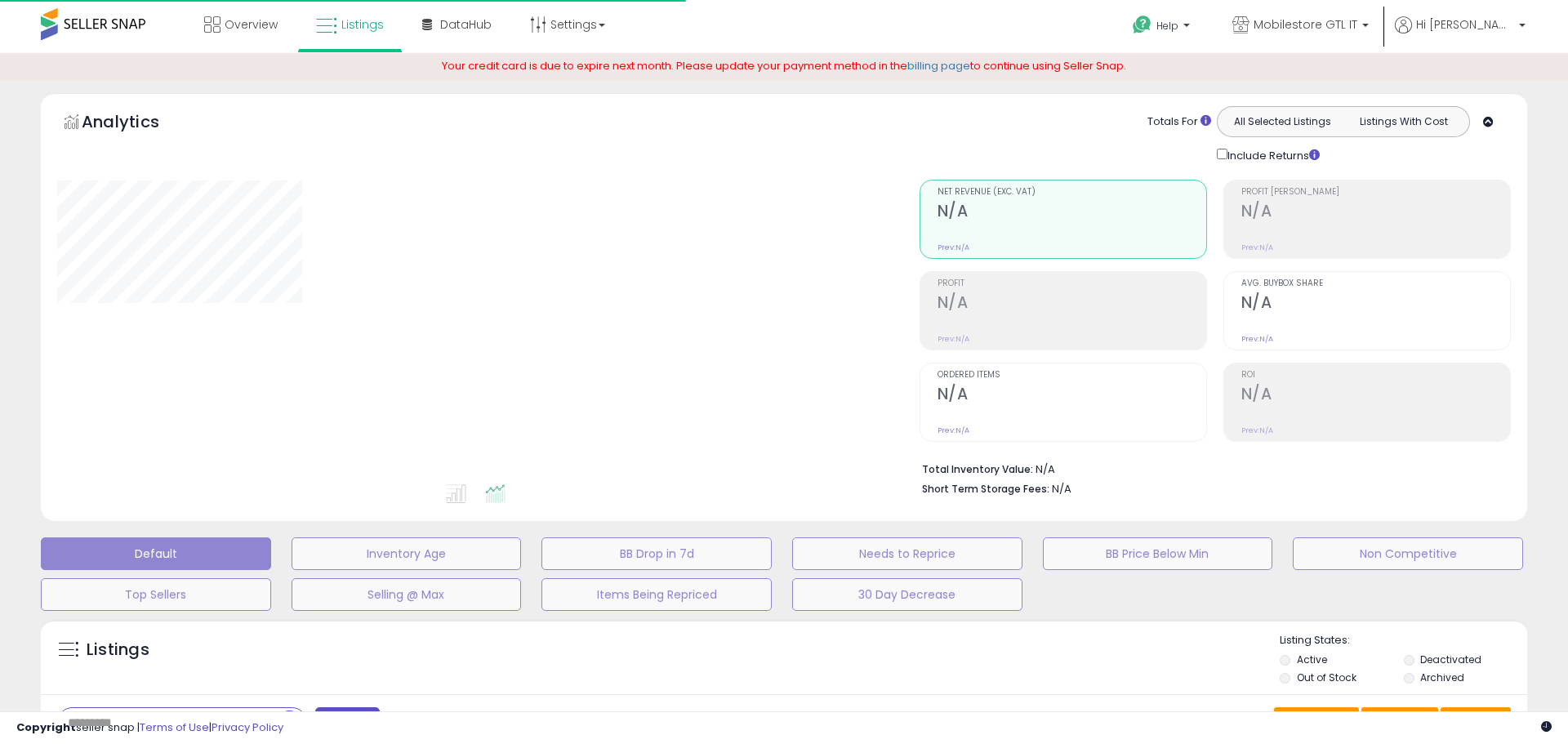
type input "**********"
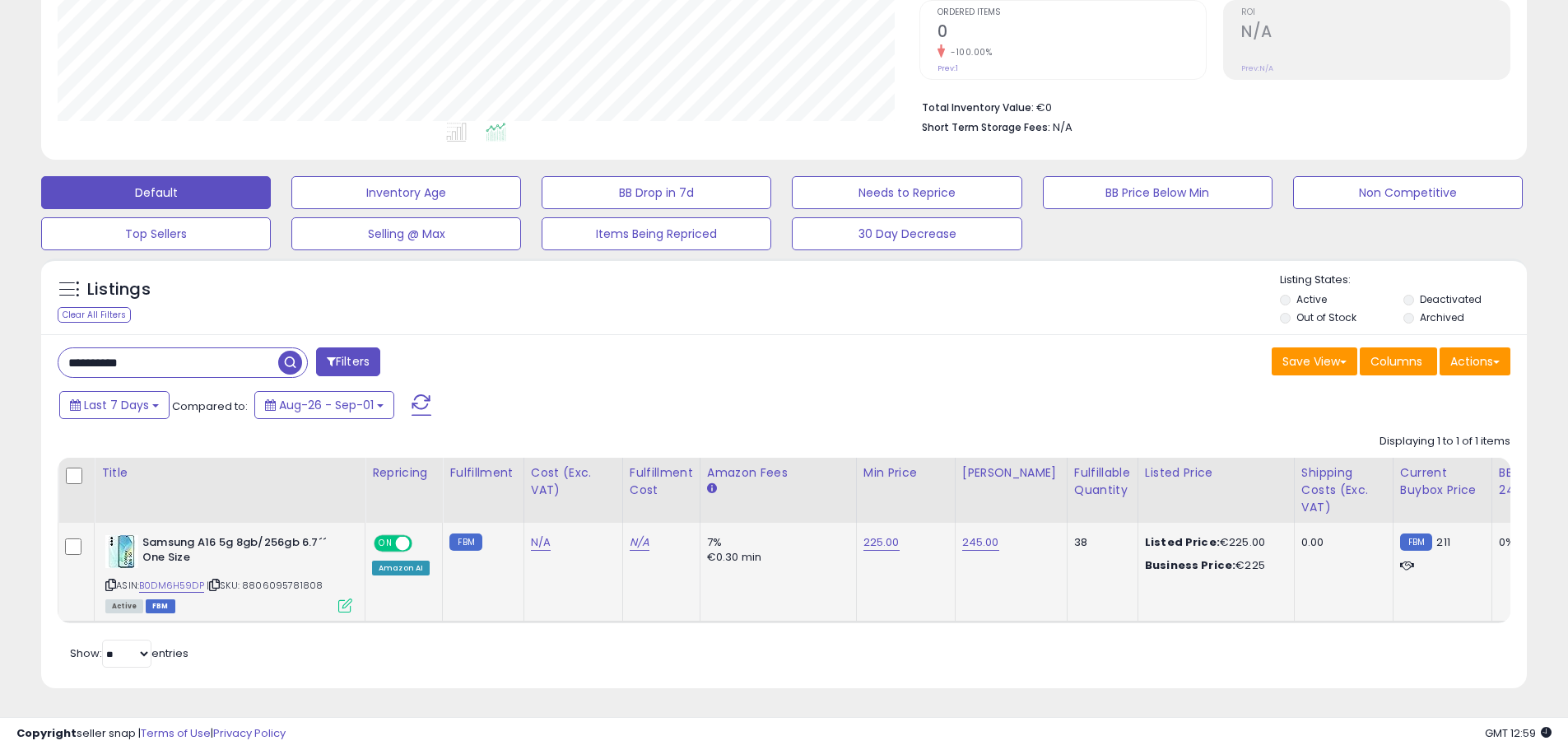
scroll to position [337, 862]
click at [884, 534] on link "225.00" at bounding box center [880, 542] width 36 height 17
drag, startPoint x: 813, startPoint y: 488, endPoint x: 577, endPoint y: 473, distance: 236.5
click at [629, 502] on table "Title Repricing" at bounding box center [1290, 540] width 2466 height 166
type input "***"
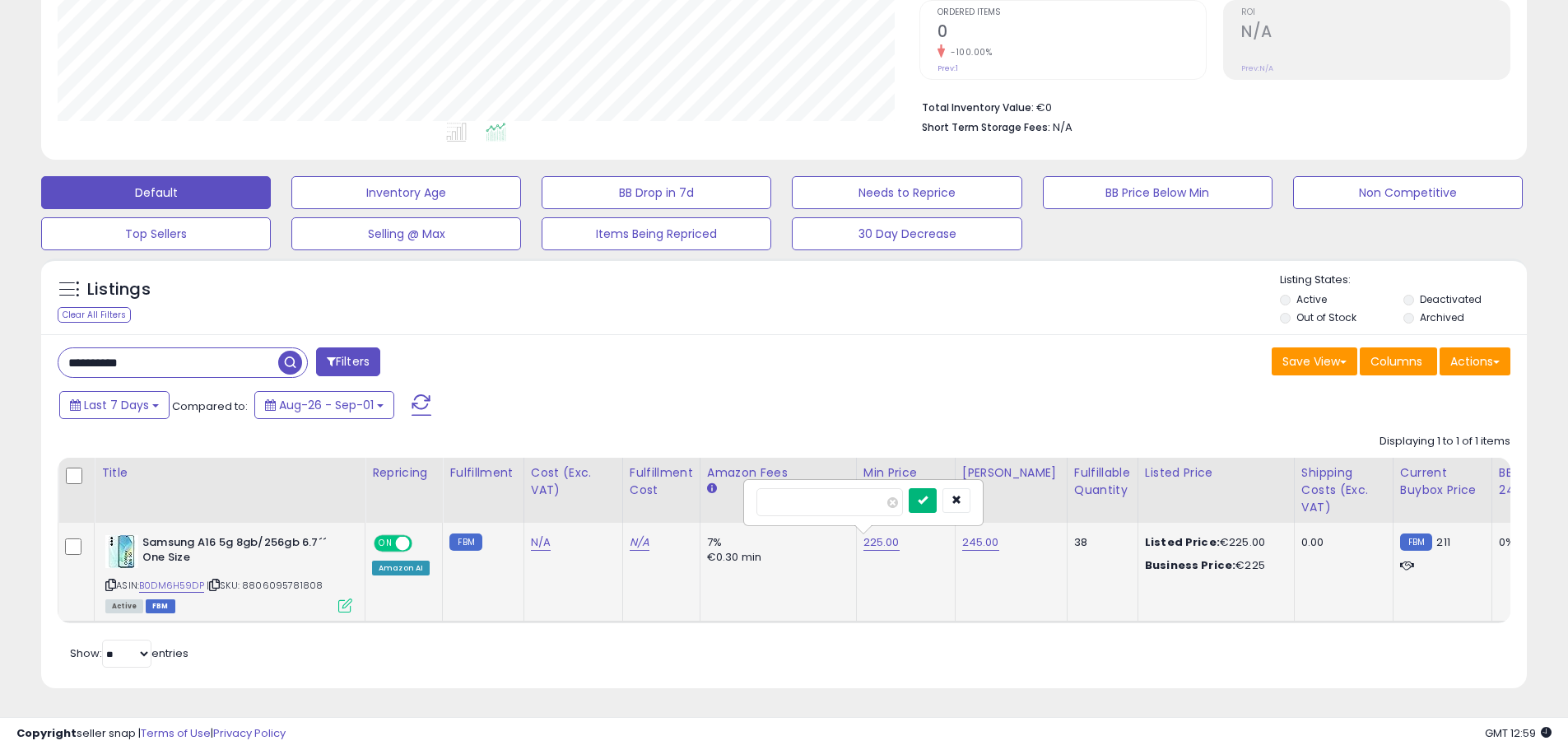
click at [927, 494] on icon "submit" at bounding box center [922, 499] width 10 height 10
click at [980, 534] on link "245.00" at bounding box center [980, 542] width 37 height 17
drag, startPoint x: 921, startPoint y: 485, endPoint x: 745, endPoint y: 499, distance: 176.6
click at [760, 499] on table "Title Repricing" at bounding box center [1290, 540] width 2466 height 166
type input "***"
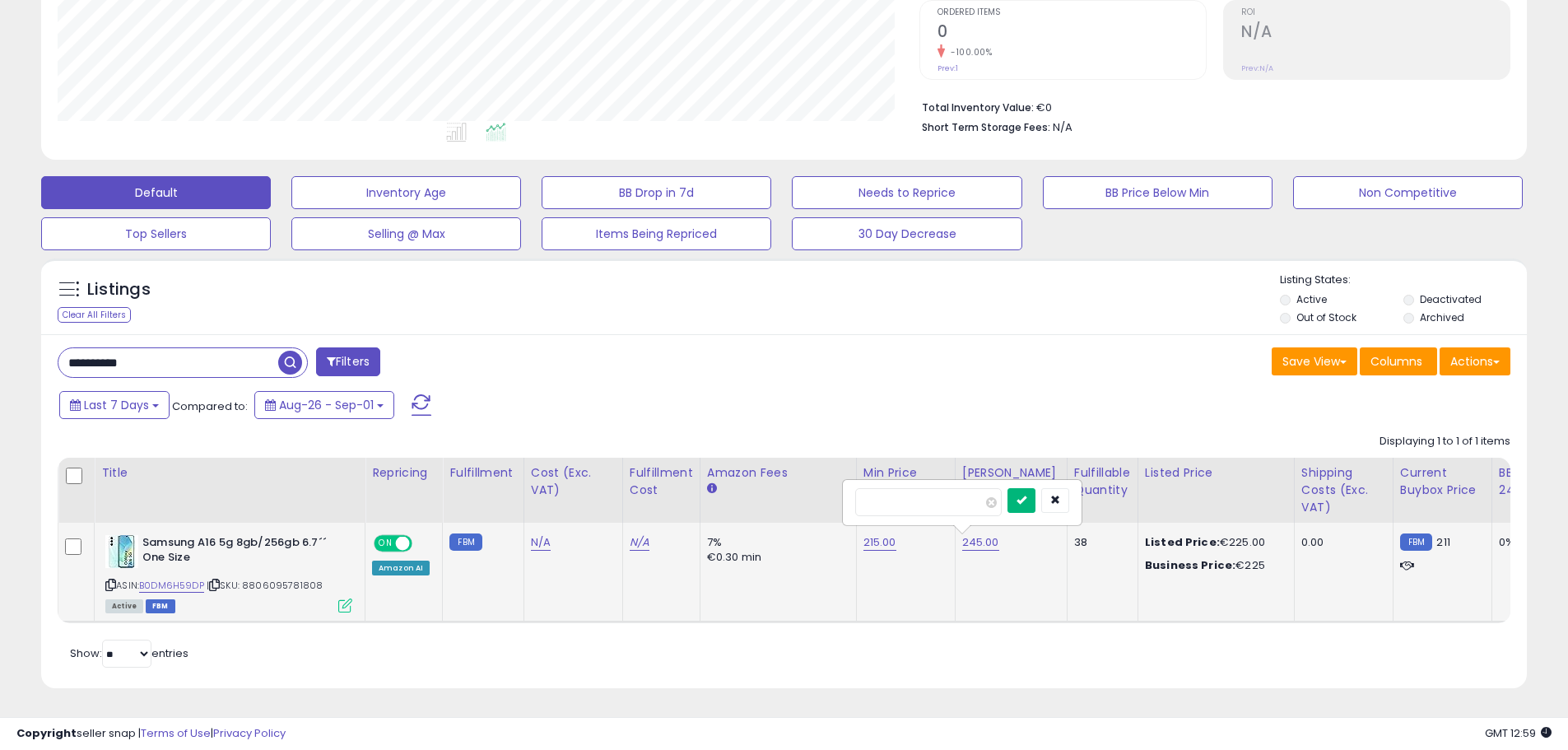
click at [1035, 493] on button "submit" at bounding box center [1021, 500] width 28 height 25
